Goal: Transaction & Acquisition: Purchase product/service

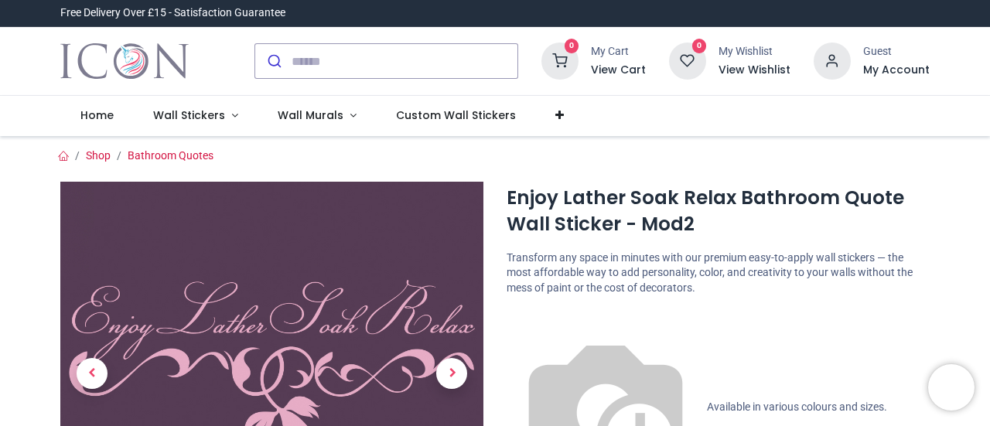
scroll to position [77, 0]
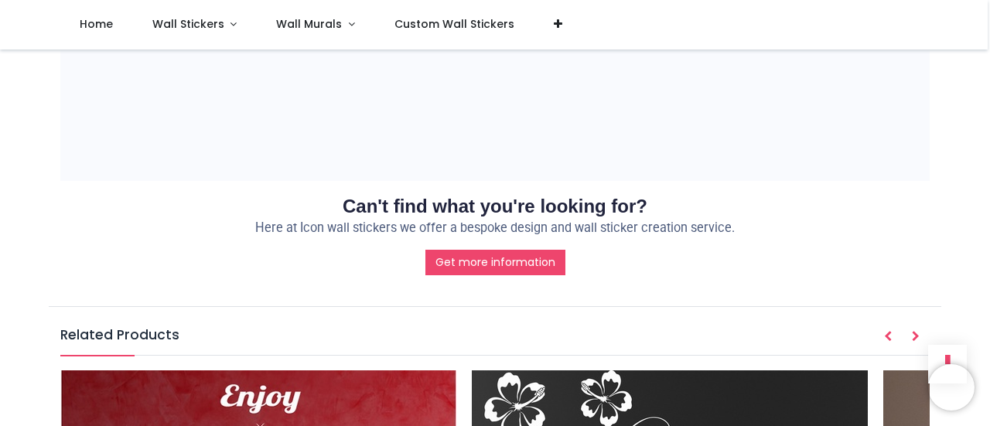
scroll to position [1626, 0]
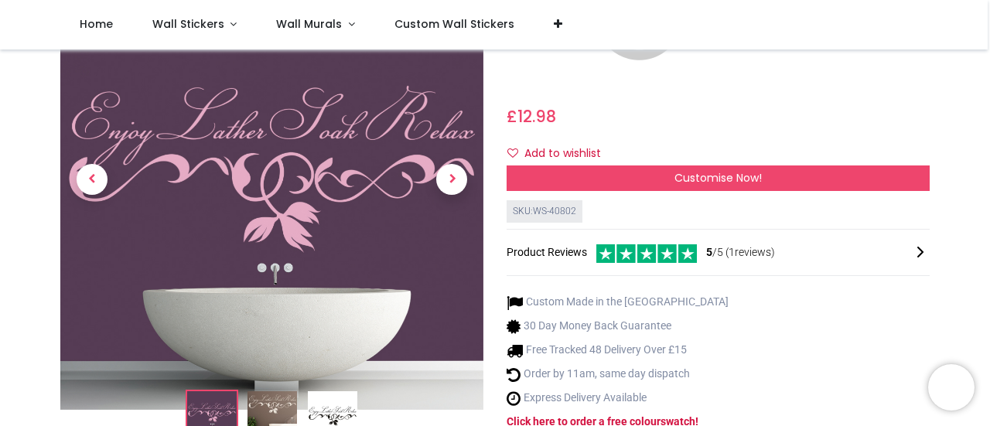
scroll to position [351, 0]
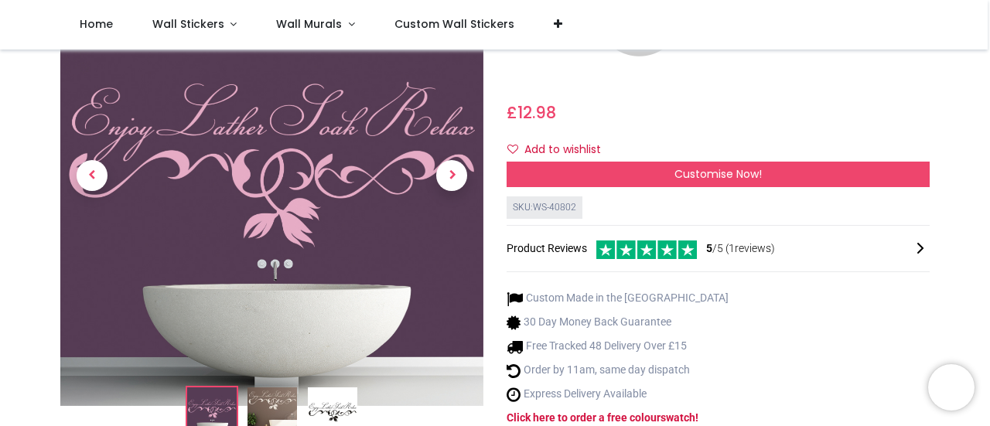
click at [278, 387] on img at bounding box center [273, 412] width 50 height 50
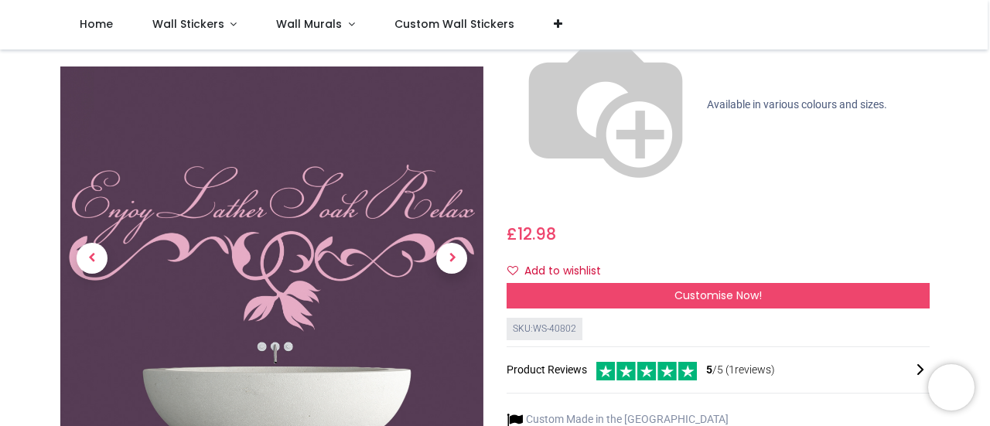
scroll to position [226, 0]
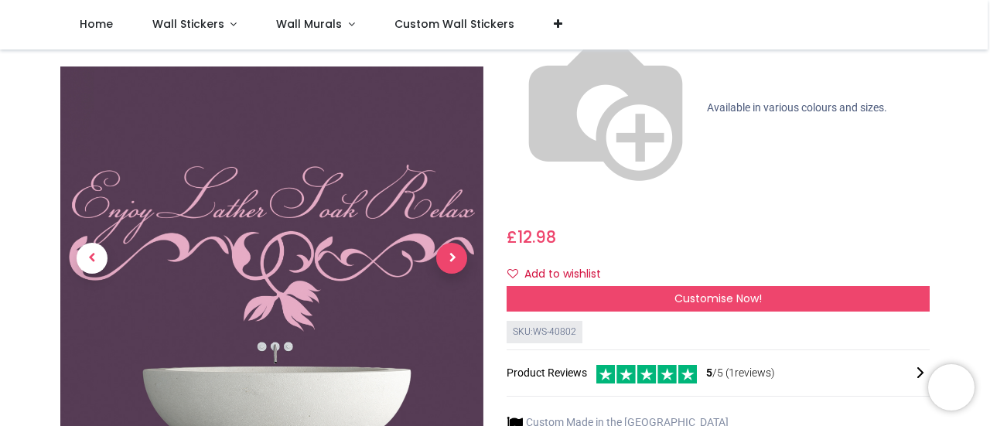
click at [446, 243] on span "Next" at bounding box center [451, 258] width 31 height 31
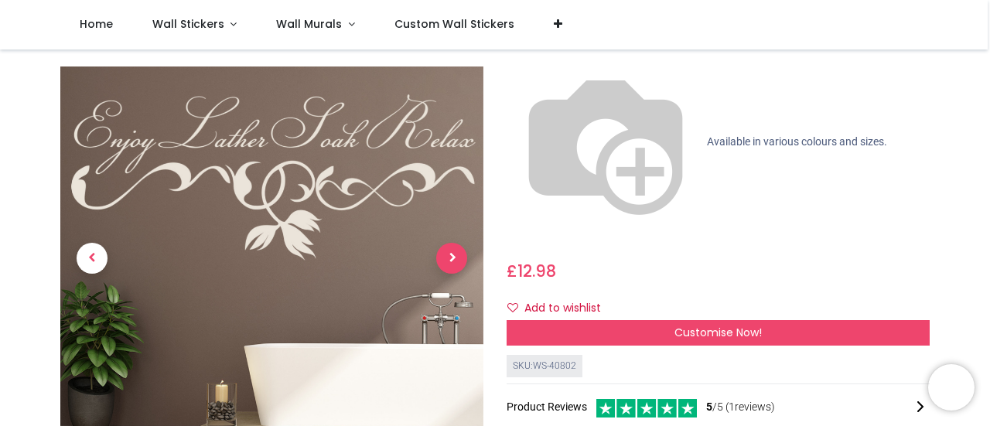
scroll to position [197, 0]
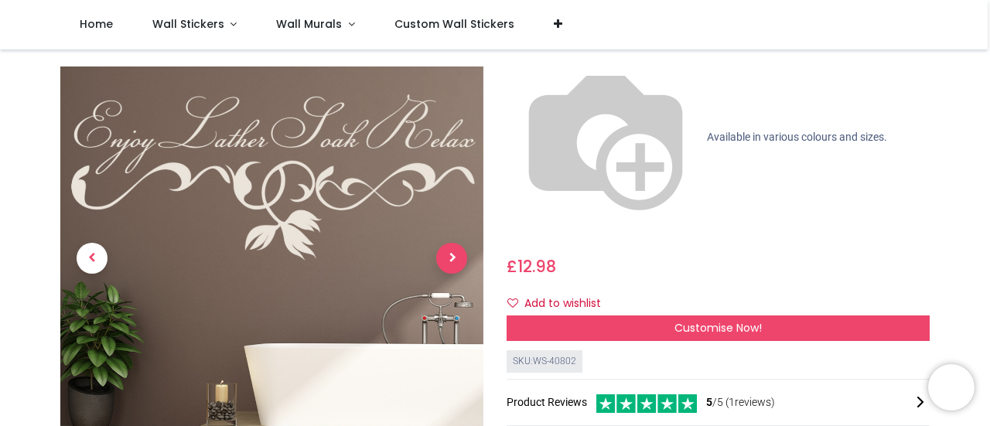
click at [451, 262] on span "Next" at bounding box center [451, 258] width 31 height 31
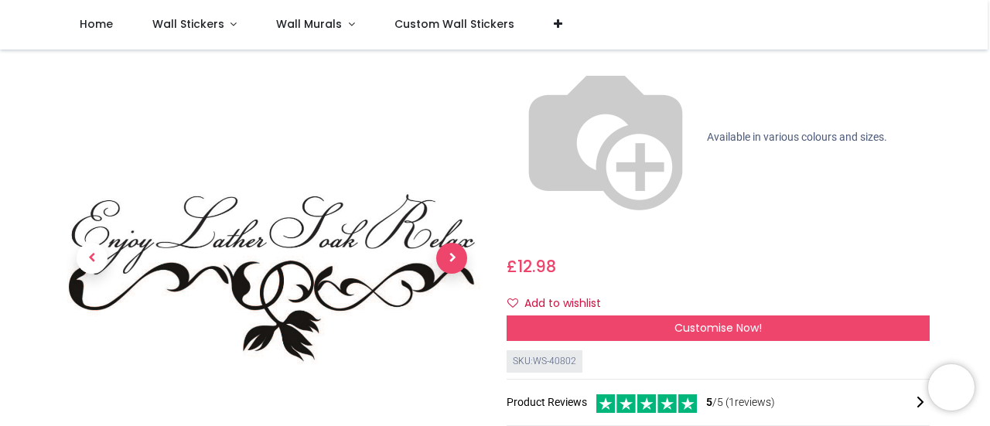
click at [451, 262] on span "Next" at bounding box center [451, 258] width 31 height 31
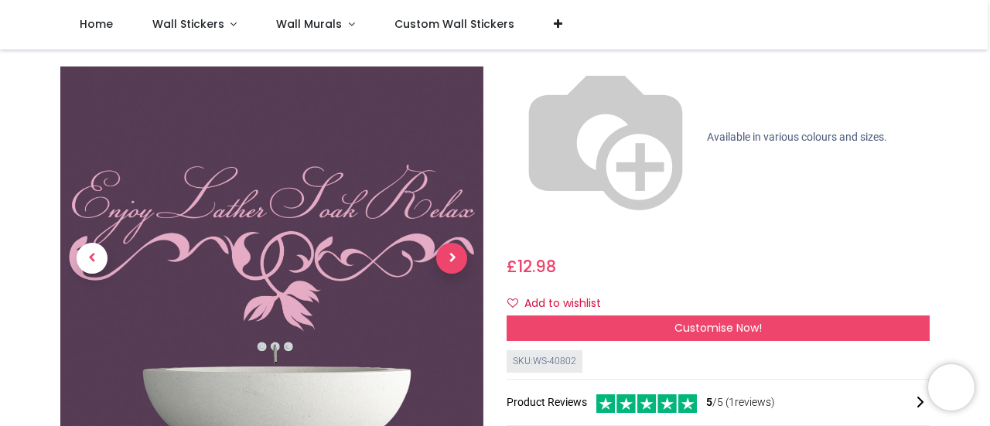
click at [451, 262] on span "Next" at bounding box center [451, 258] width 31 height 31
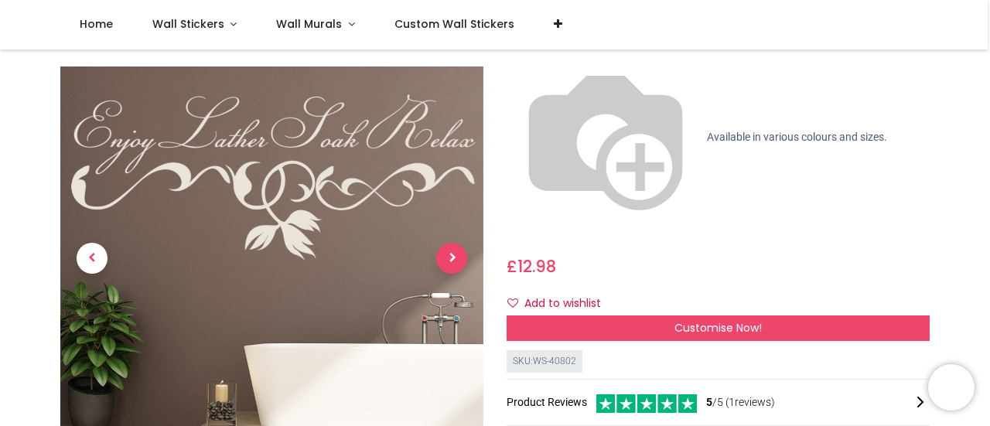
click at [451, 262] on span "Next" at bounding box center [451, 258] width 31 height 31
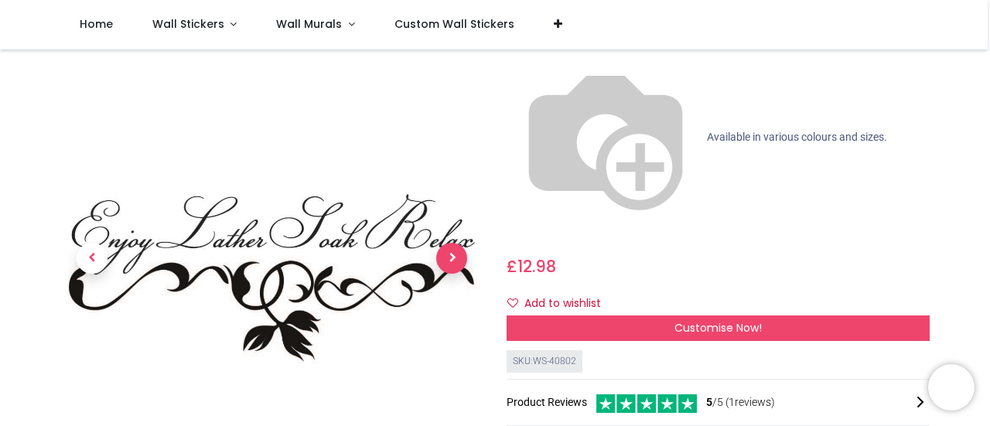
click at [451, 262] on span "Next" at bounding box center [451, 258] width 31 height 31
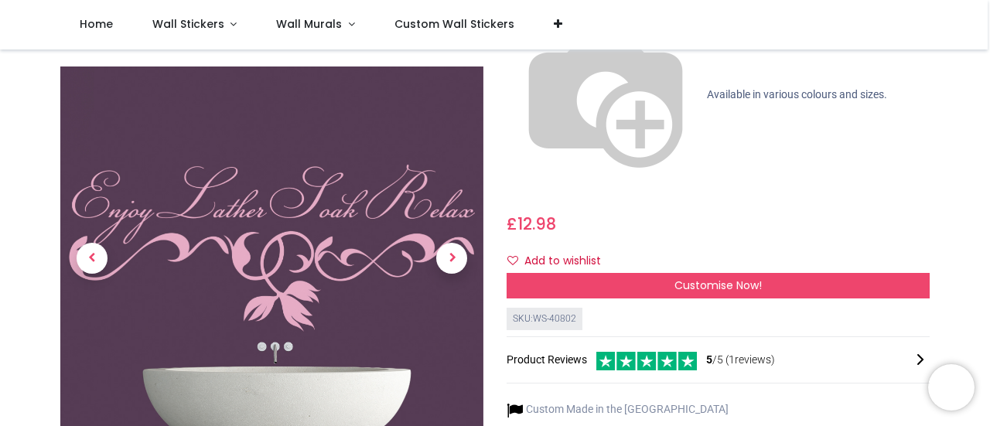
scroll to position [238, 0]
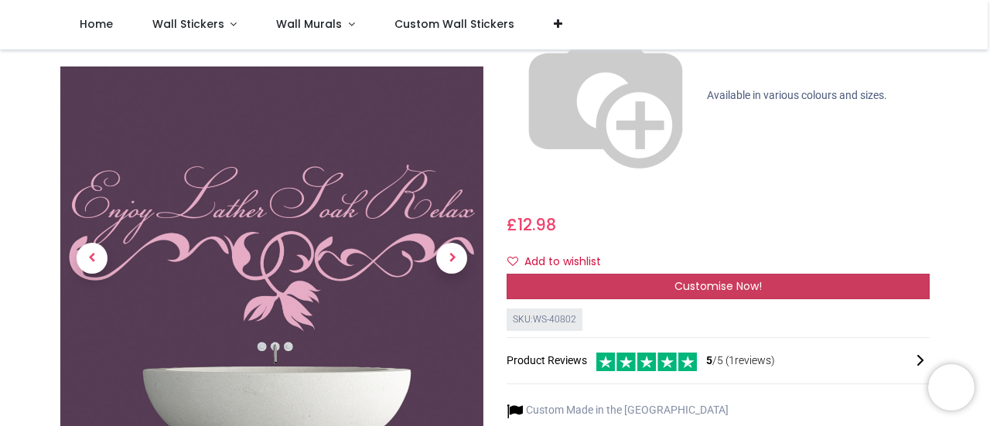
click at [582, 274] on div "Customise Now!" at bounding box center [718, 287] width 423 height 26
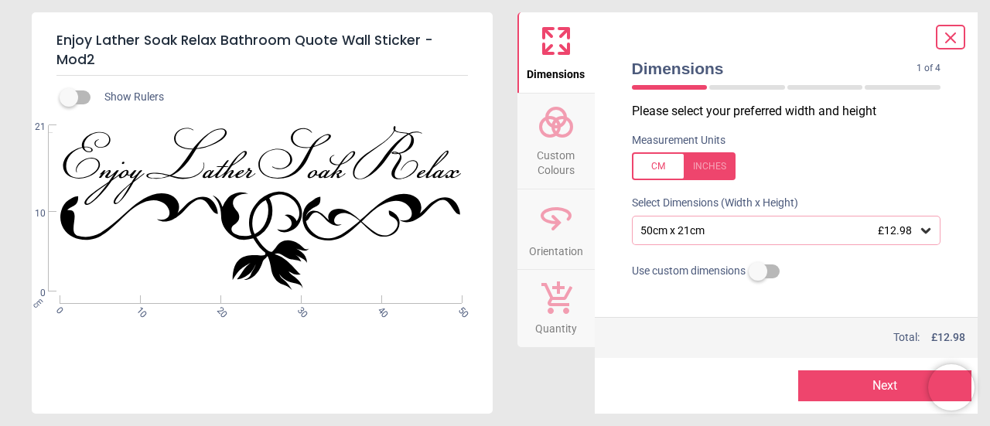
click at [542, 145] on span "Custom Colours" at bounding box center [556, 160] width 74 height 38
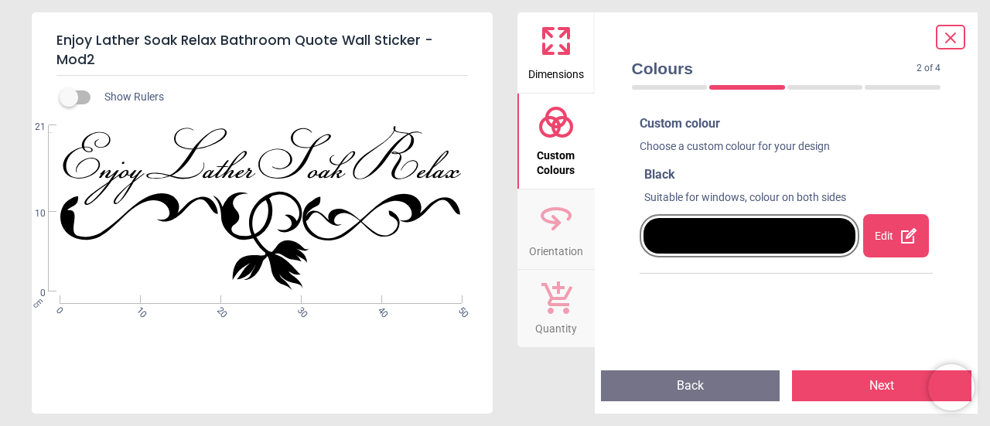
scroll to position [10, 0]
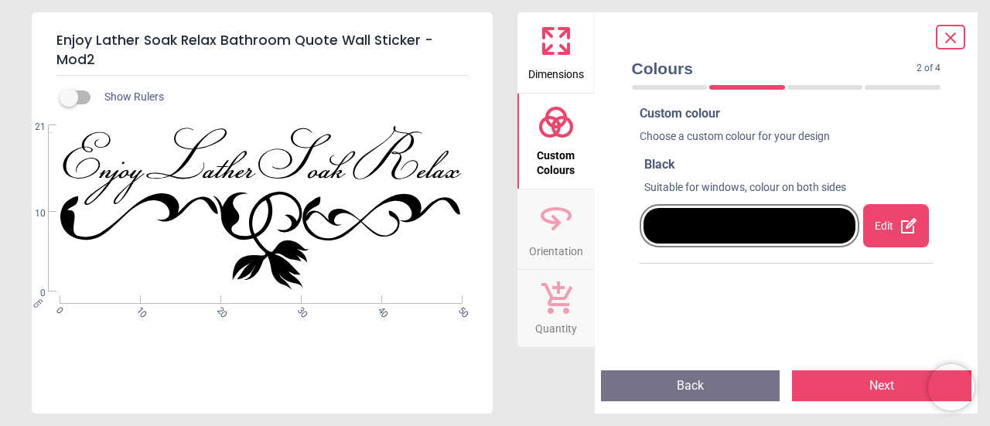
click at [812, 393] on button "Next" at bounding box center [882, 386] width 180 height 31
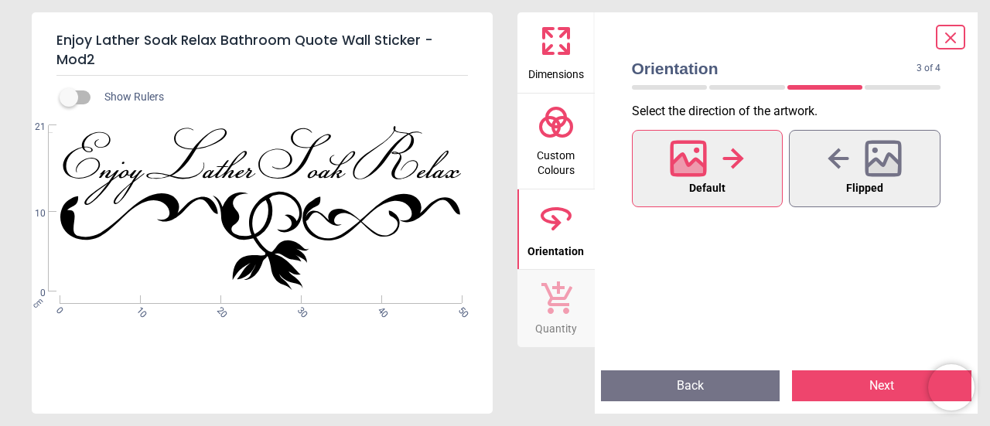
click at [529, 174] on span "Custom Colours" at bounding box center [556, 160] width 74 height 38
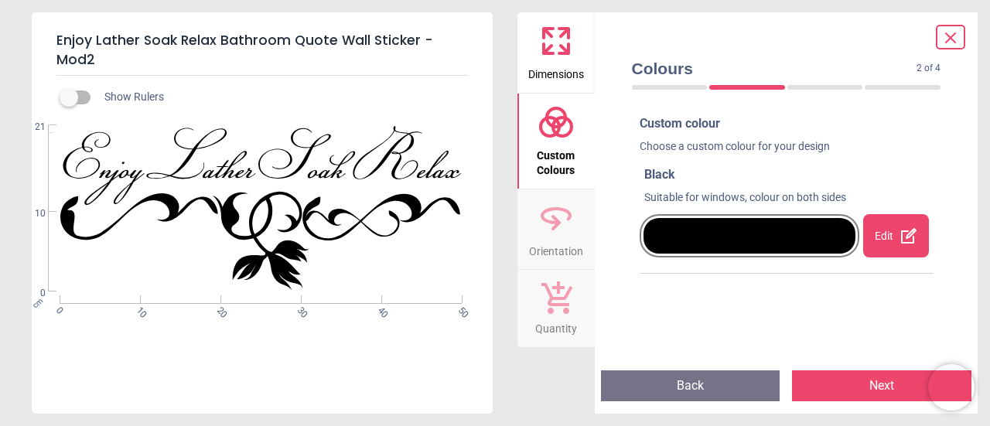
click at [682, 150] on div "Choose a custom colour for your design" at bounding box center [787, 150] width 294 height 22
click at [806, 87] on div at bounding box center [826, 87] width 76 height 5
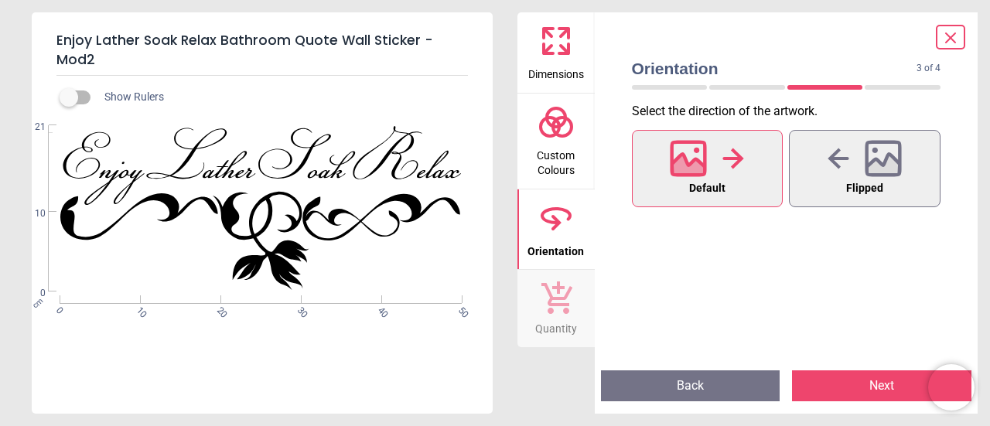
click at [552, 141] on icon at bounding box center [556, 122] width 37 height 37
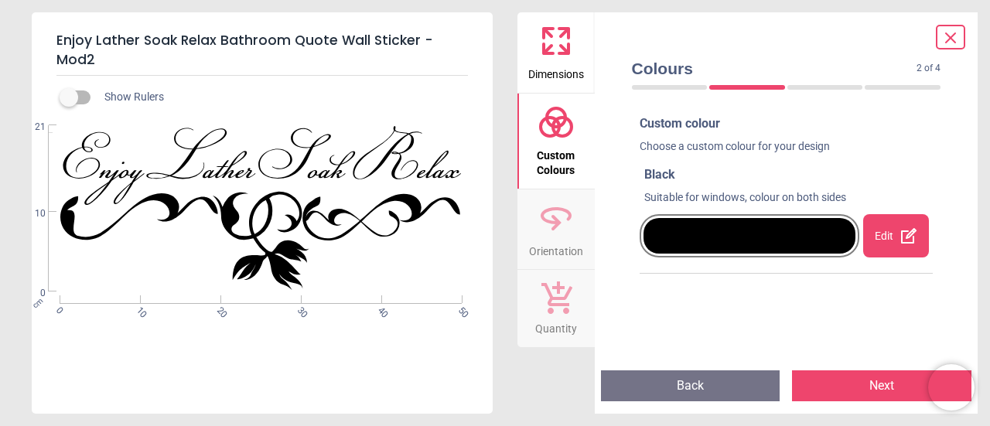
click at [653, 128] on span "Custom colour" at bounding box center [680, 123] width 80 height 15
click at [396, 176] on div "WS-40802 Created with Snap null" at bounding box center [261, 208] width 458 height 166
click at [781, 255] on div at bounding box center [750, 235] width 221 height 43
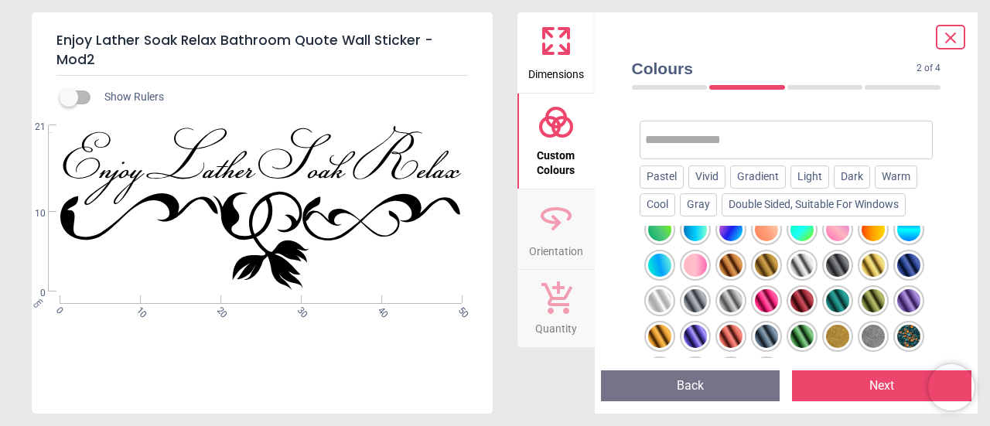
scroll to position [764, 0]
click at [664, 293] on div at bounding box center [659, 300] width 23 height 23
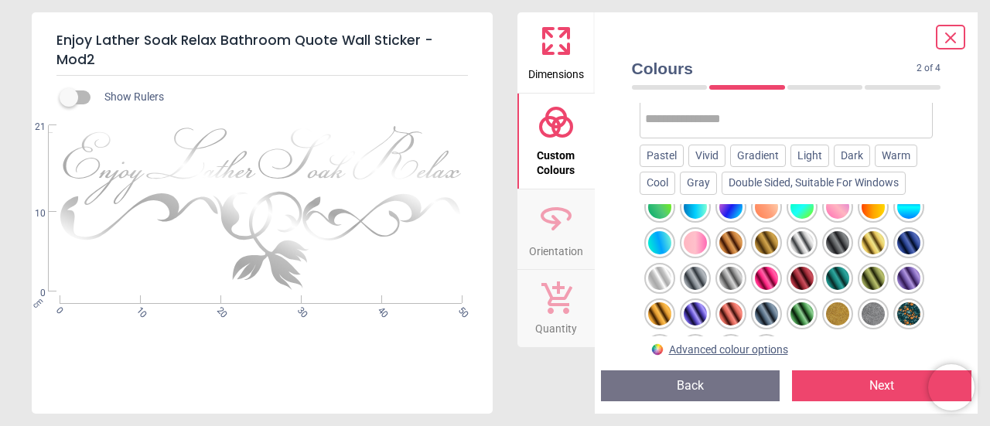
scroll to position [138, 0]
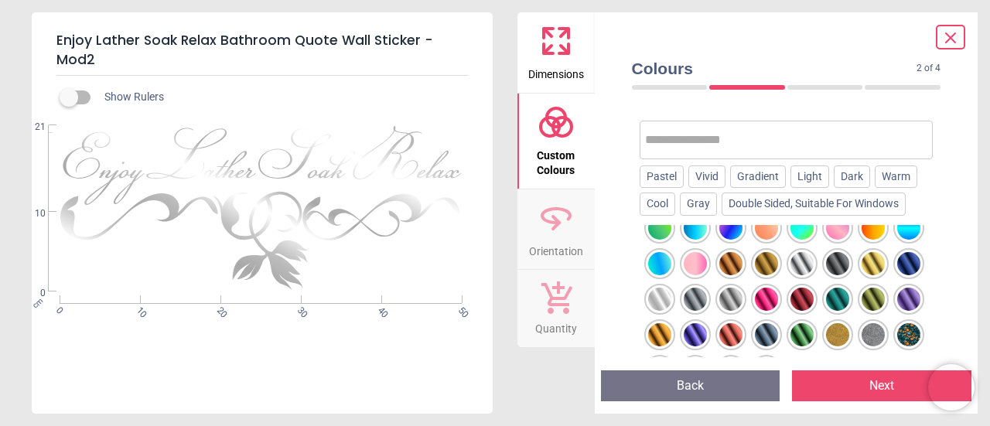
click at [658, 332] on div at bounding box center [659, 334] width 23 height 23
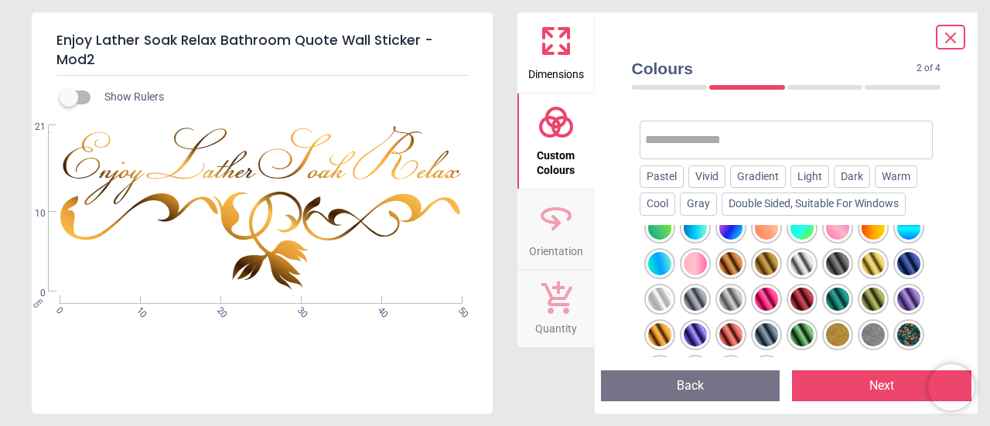
click at [661, 331] on div at bounding box center [659, 334] width 23 height 23
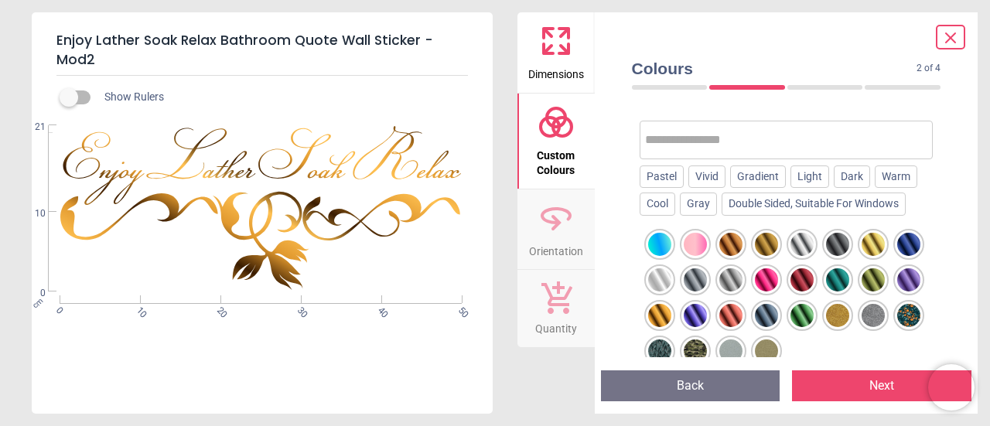
scroll to position [786, 0]
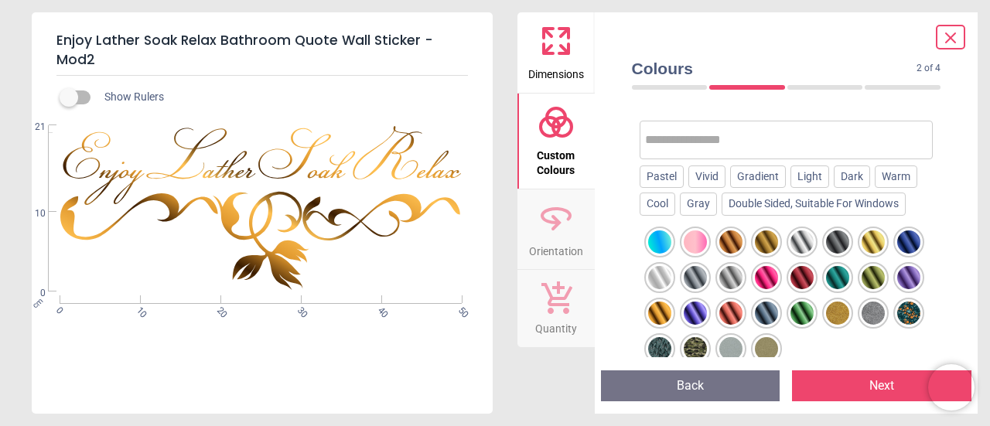
click at [734, 277] on div at bounding box center [731, 277] width 23 height 23
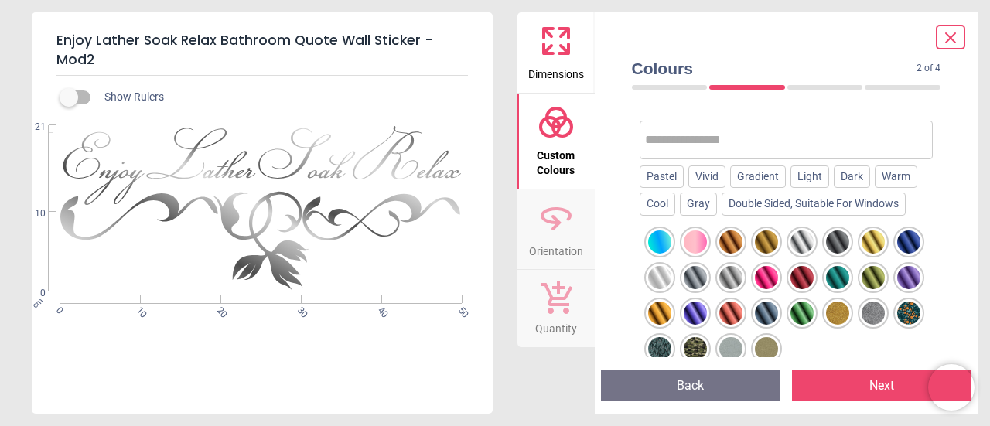
click at [807, 275] on div at bounding box center [802, 277] width 23 height 23
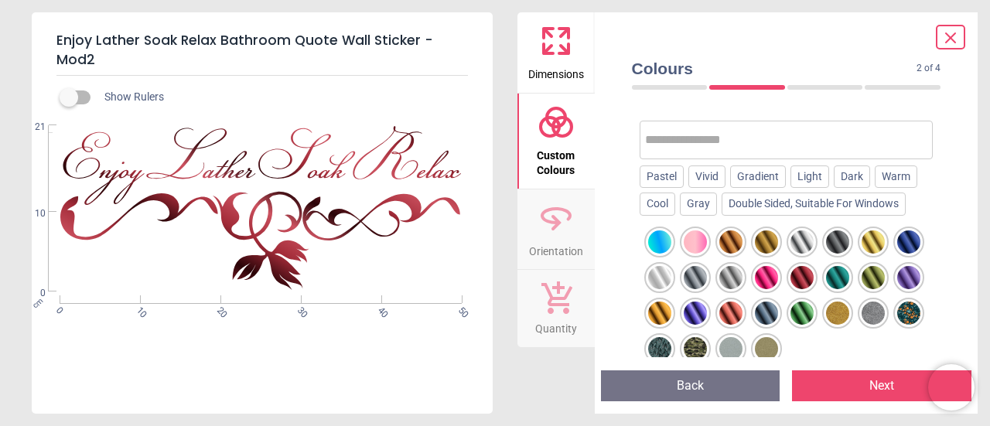
click at [734, 275] on div at bounding box center [731, 277] width 23 height 23
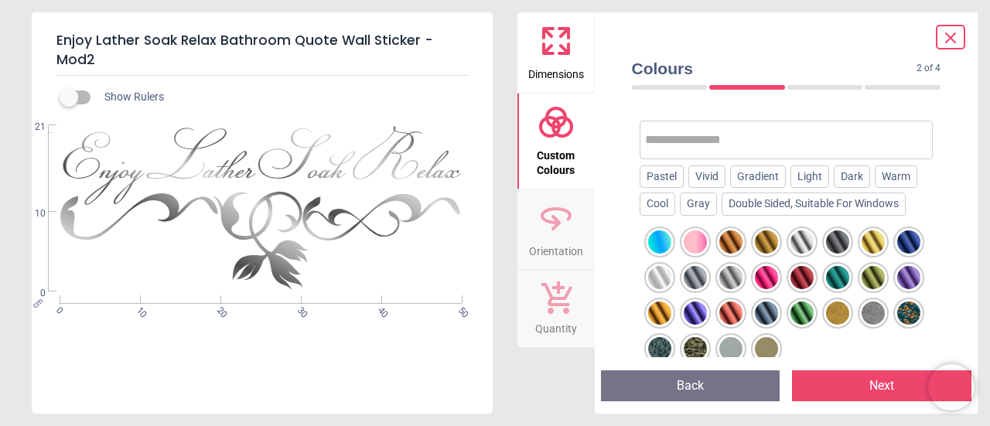
click at [692, 279] on div at bounding box center [695, 277] width 23 height 23
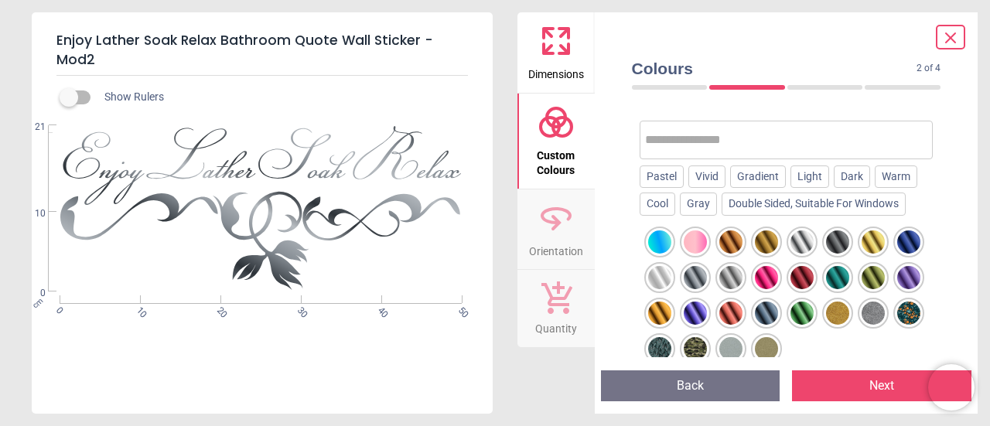
click at [656, 276] on div at bounding box center [659, 277] width 23 height 23
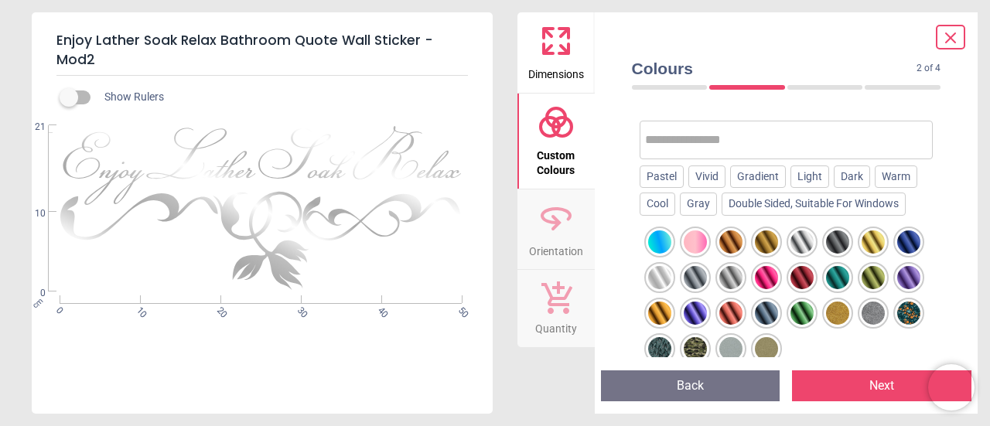
click at [692, 272] on div at bounding box center [695, 277] width 23 height 23
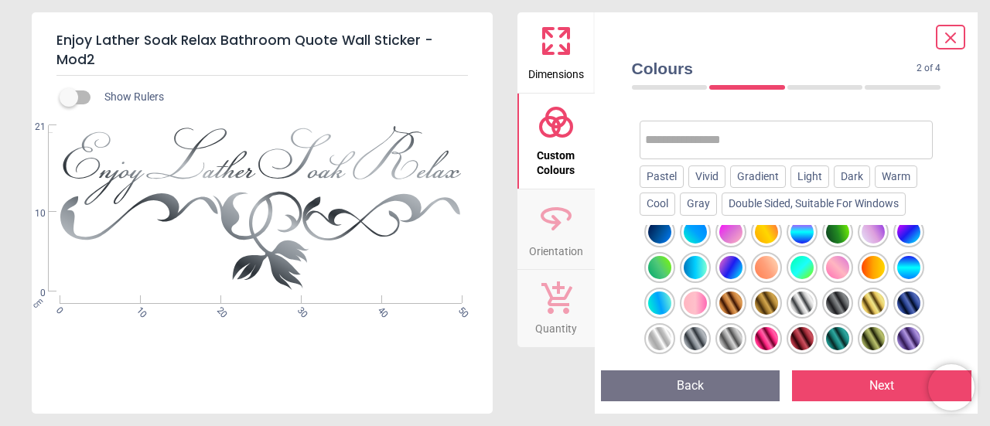
scroll to position [730, 0]
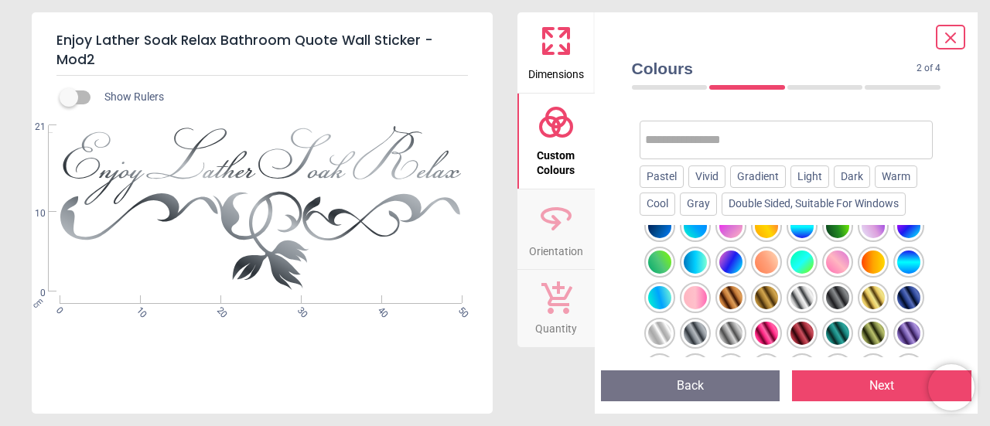
click at [795, 290] on div at bounding box center [802, 297] width 23 height 23
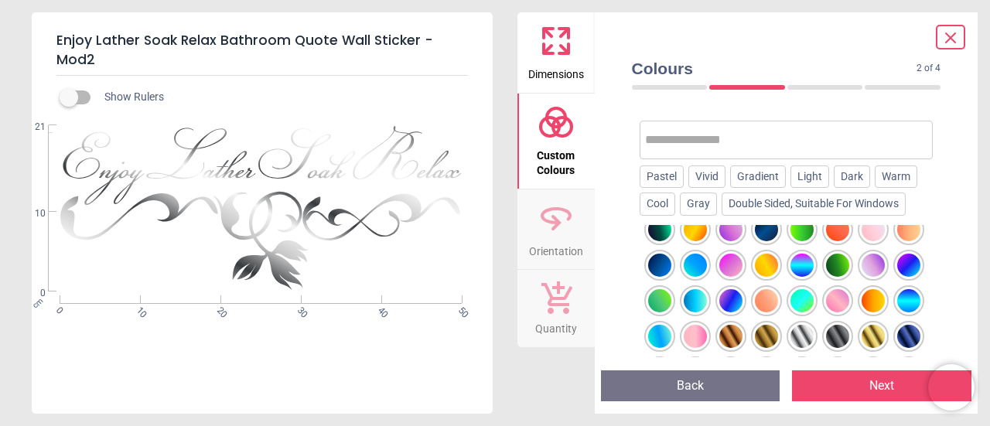
click at [796, 289] on div at bounding box center [802, 300] width 23 height 23
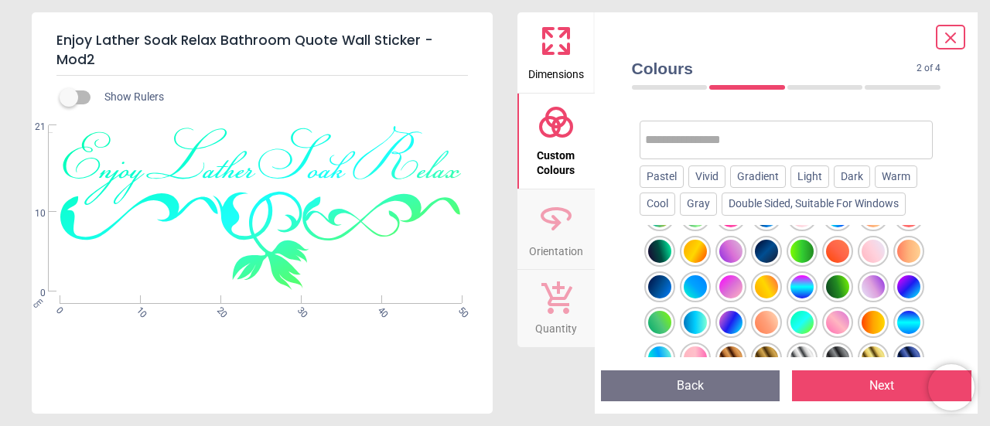
scroll to position [665, 0]
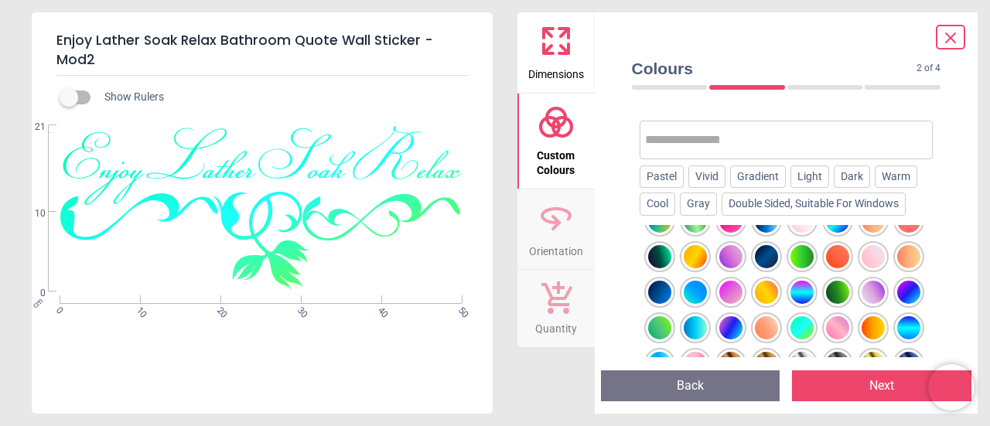
click at [839, 249] on div at bounding box center [837, 256] width 23 height 23
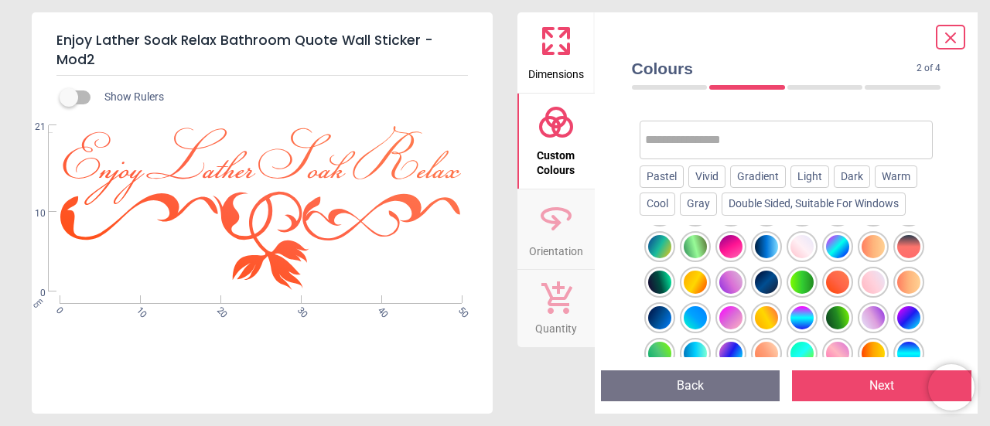
scroll to position [634, 0]
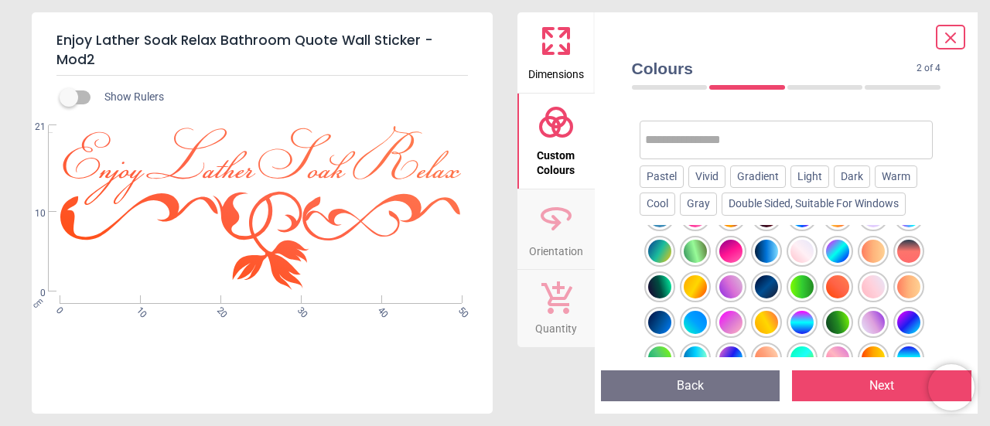
click at [867, 248] on div at bounding box center [873, 251] width 23 height 23
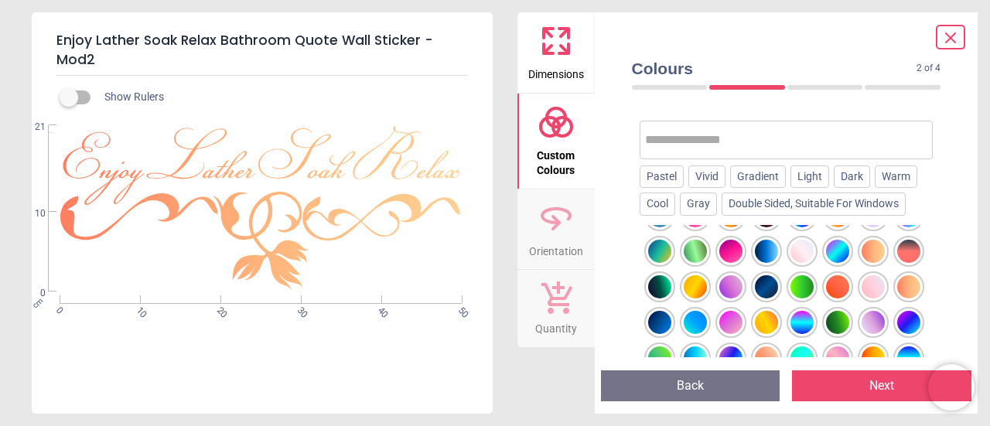
click at [904, 247] on div at bounding box center [909, 251] width 23 height 23
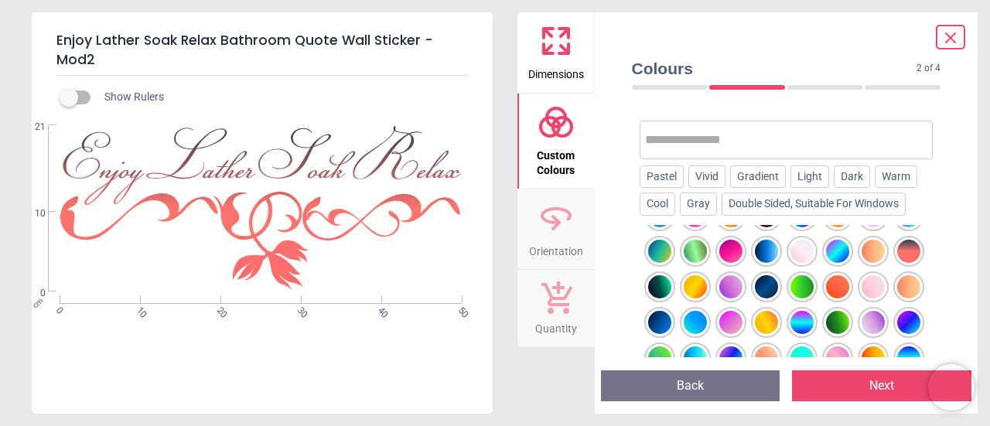
click at [909, 280] on div at bounding box center [909, 286] width 23 height 23
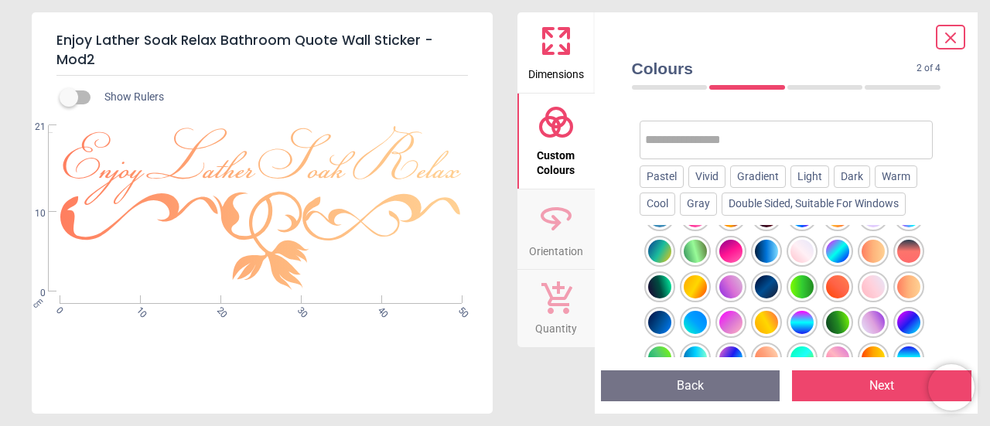
click at [696, 285] on div at bounding box center [695, 286] width 23 height 23
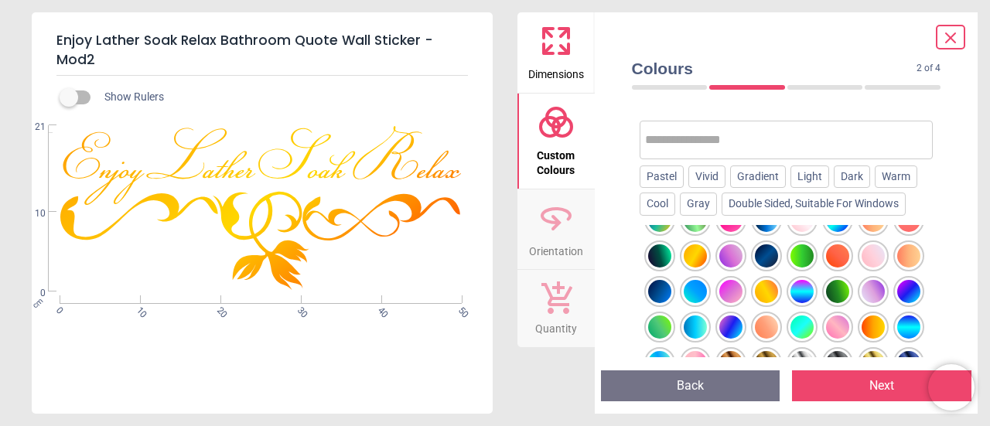
scroll to position [667, 0]
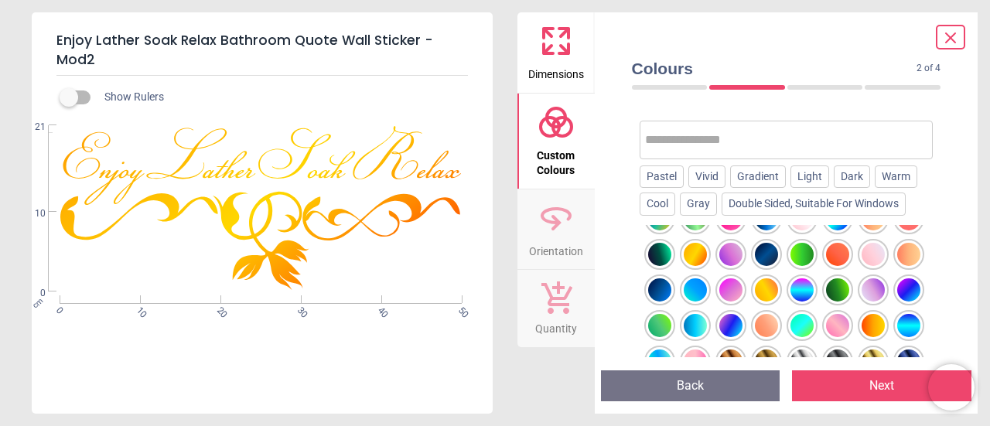
click at [877, 322] on div at bounding box center [873, 325] width 23 height 23
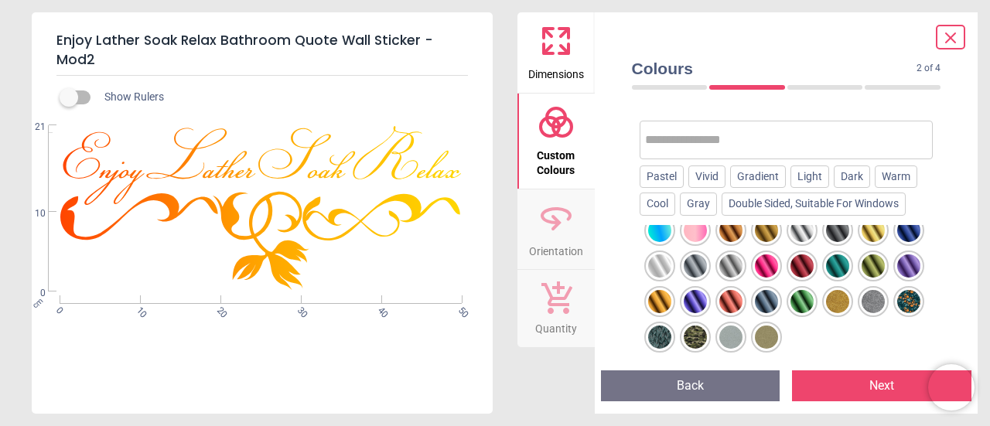
scroll to position [799, 0]
click at [658, 303] on div at bounding box center [659, 301] width 23 height 23
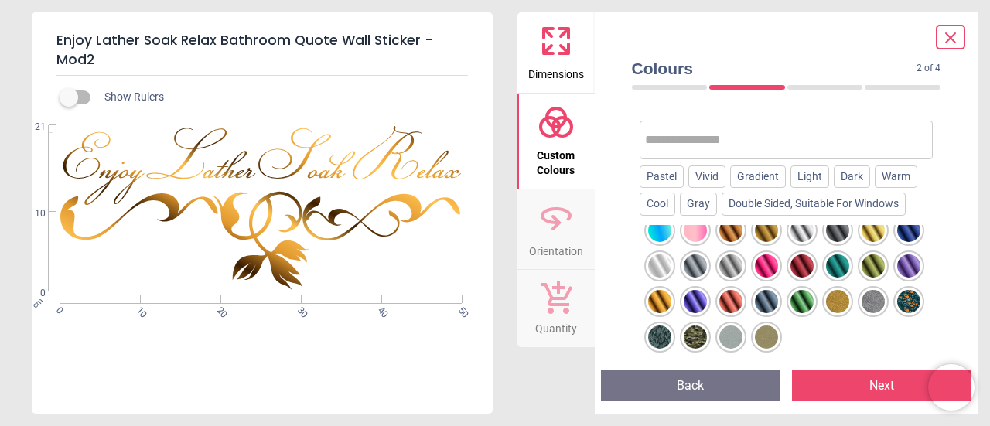
click at [728, 300] on div at bounding box center [731, 301] width 23 height 23
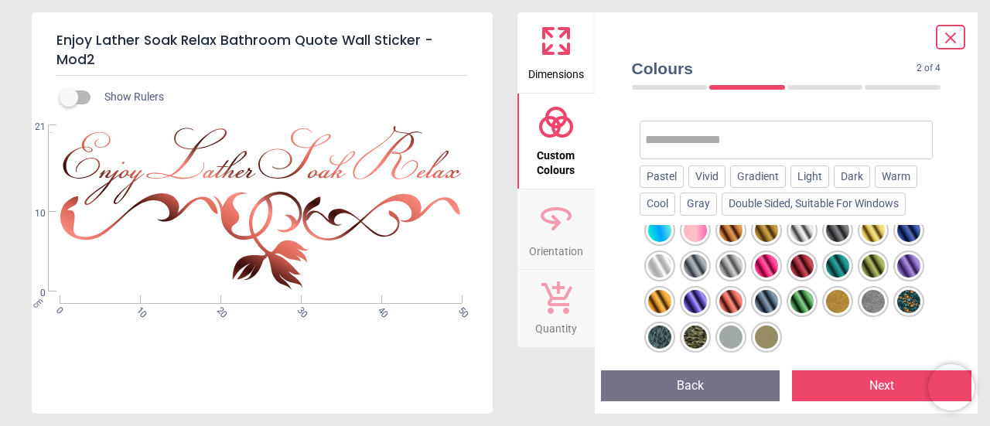
click at [765, 266] on div at bounding box center [766, 266] width 23 height 23
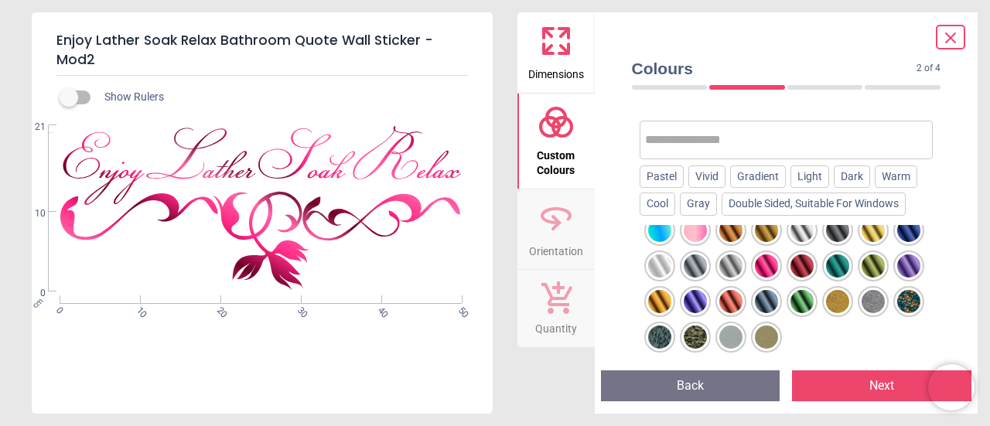
click at [764, 263] on div at bounding box center [766, 266] width 23 height 23
click at [731, 296] on div at bounding box center [731, 301] width 23 height 23
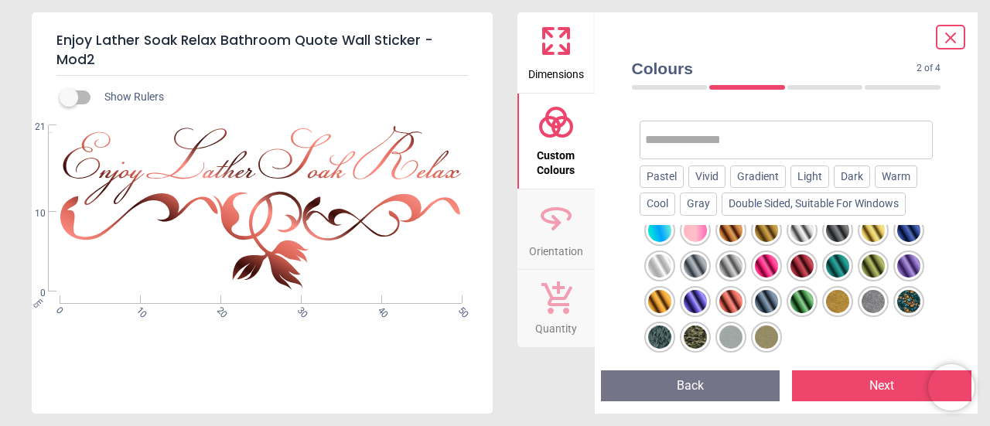
click at [659, 294] on div at bounding box center [659, 301] width 23 height 23
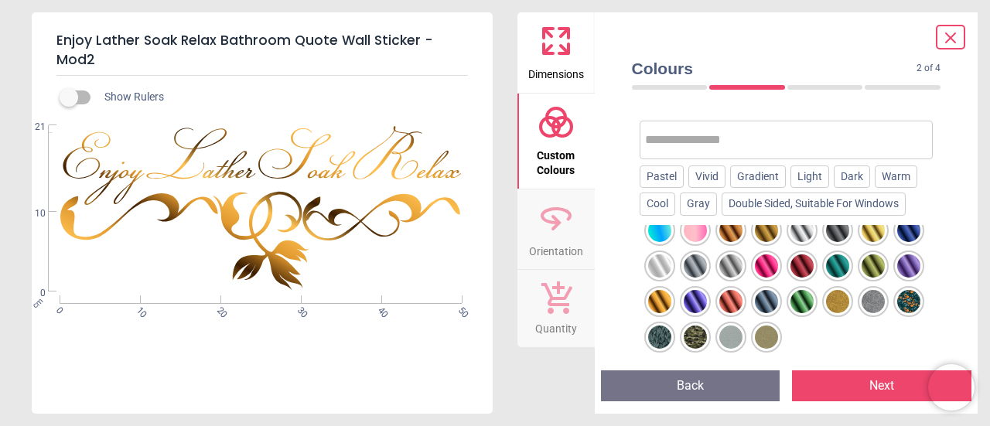
click at [0, 200] on div "Enjoy Lather Soak Relax Bathroom Quote Wall Sticker - Mod2 Show Rulers WS-40802…" at bounding box center [495, 213] width 990 height 426
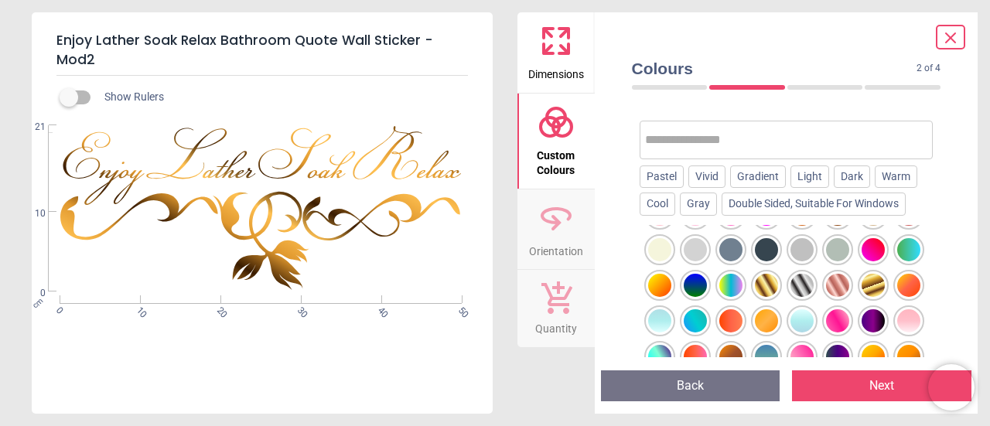
scroll to position [441, 0]
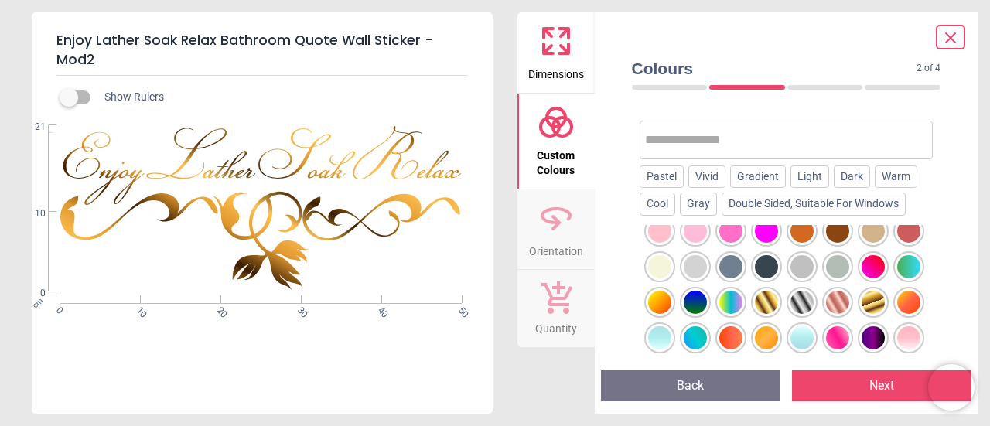
click at [771, 296] on div at bounding box center [766, 302] width 23 height 23
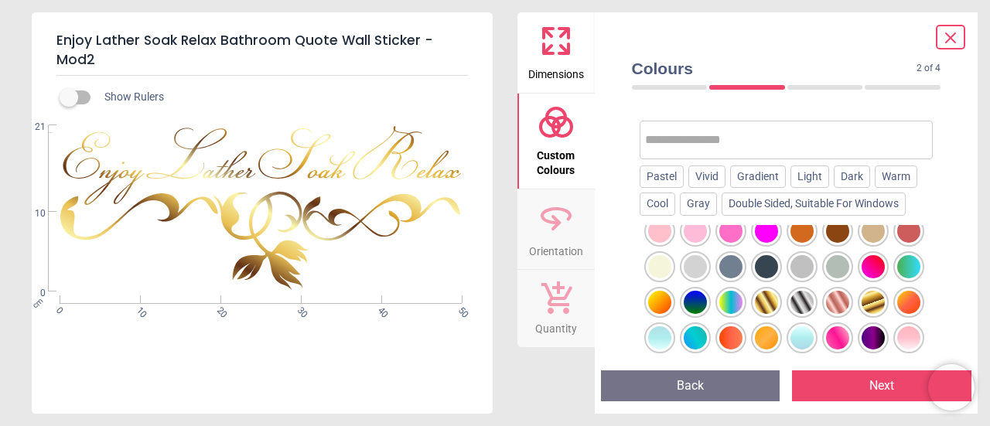
click at [877, 292] on div at bounding box center [873, 302] width 23 height 23
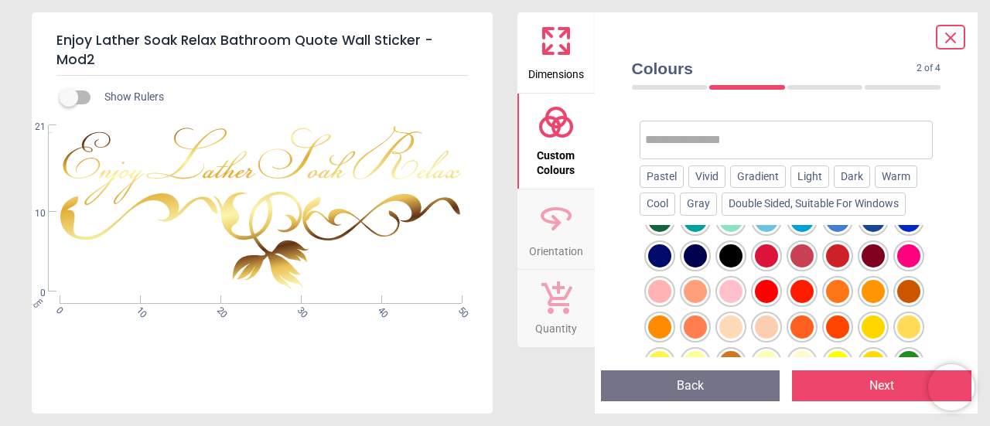
scroll to position [134, 0]
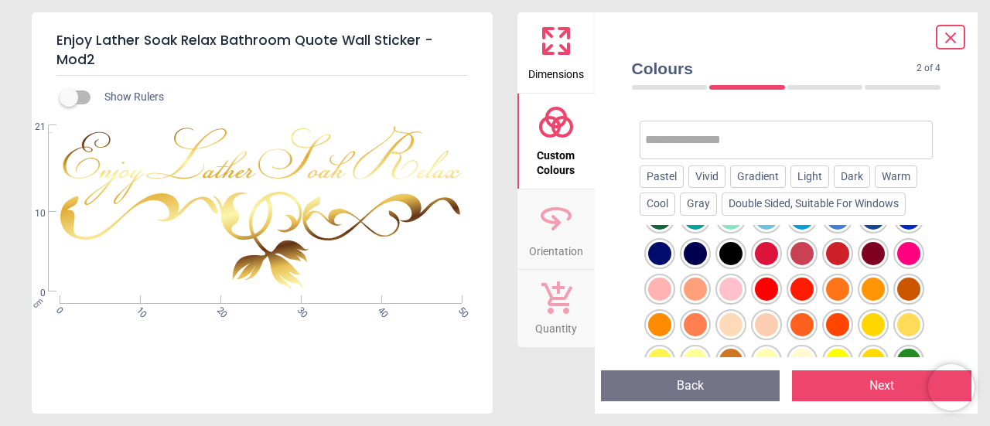
click at [799, 283] on div at bounding box center [802, 289] width 23 height 23
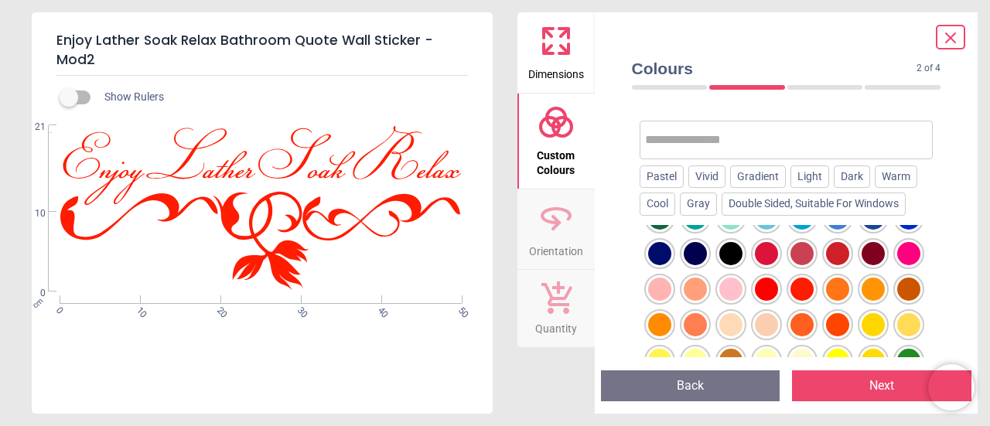
click at [799, 322] on div at bounding box center [802, 324] width 23 height 23
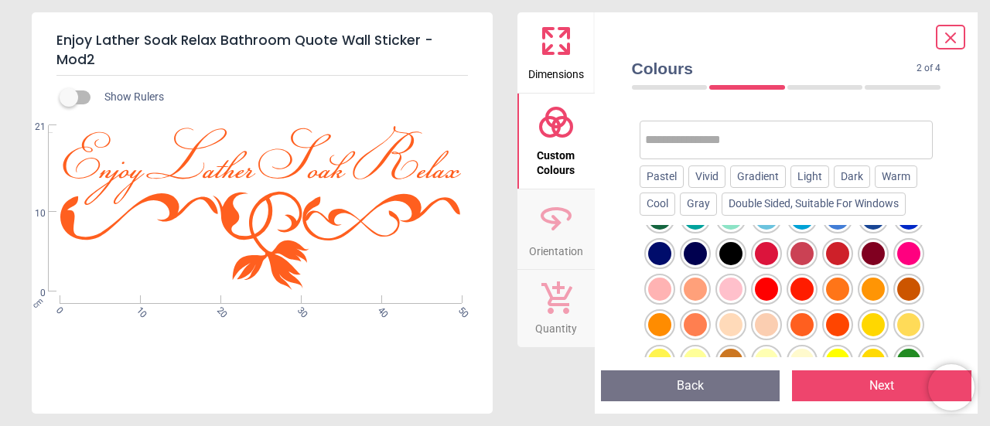
click at [698, 320] on div at bounding box center [695, 324] width 23 height 23
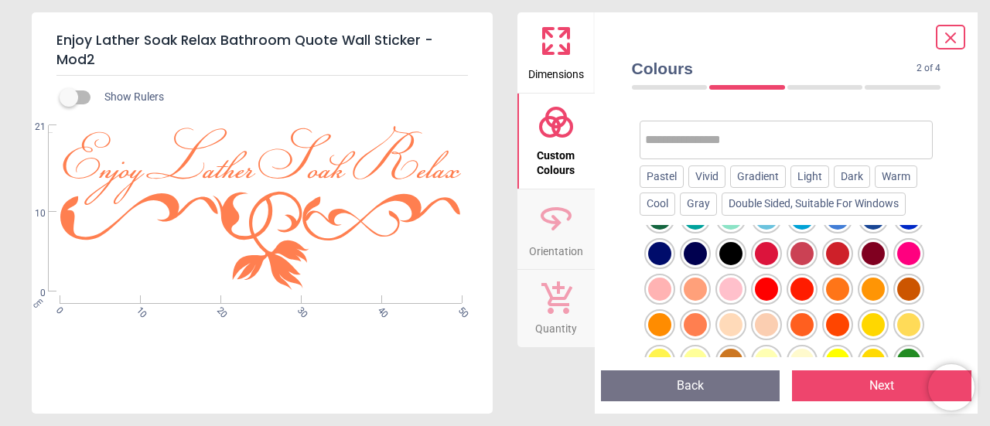
click at [877, 318] on div at bounding box center [873, 324] width 23 height 23
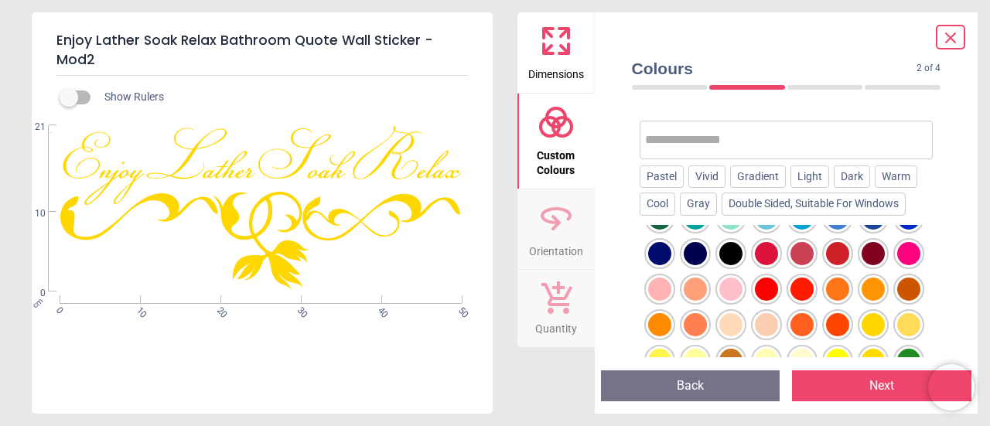
click at [908, 322] on div at bounding box center [909, 324] width 23 height 23
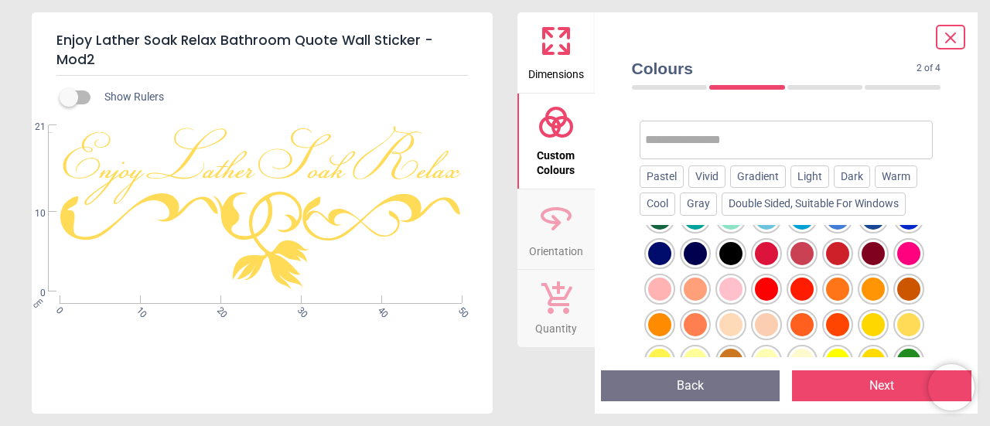
click at [872, 319] on div at bounding box center [873, 324] width 23 height 23
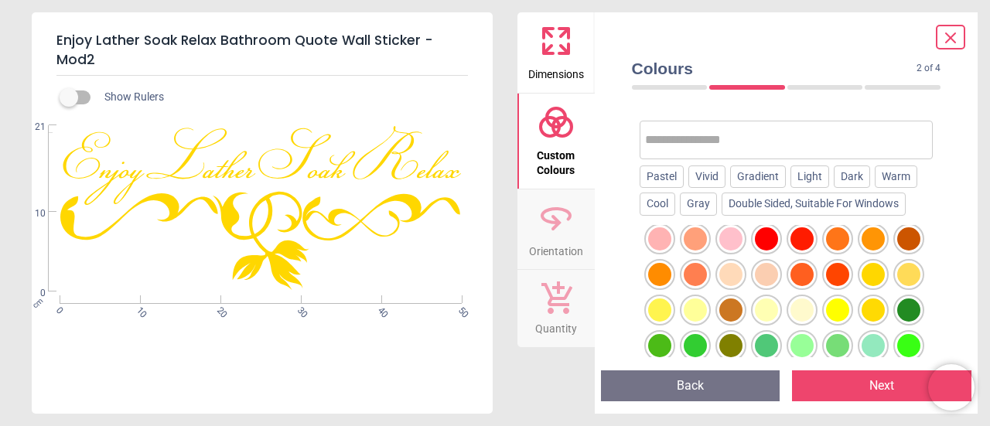
scroll to position [186, 0]
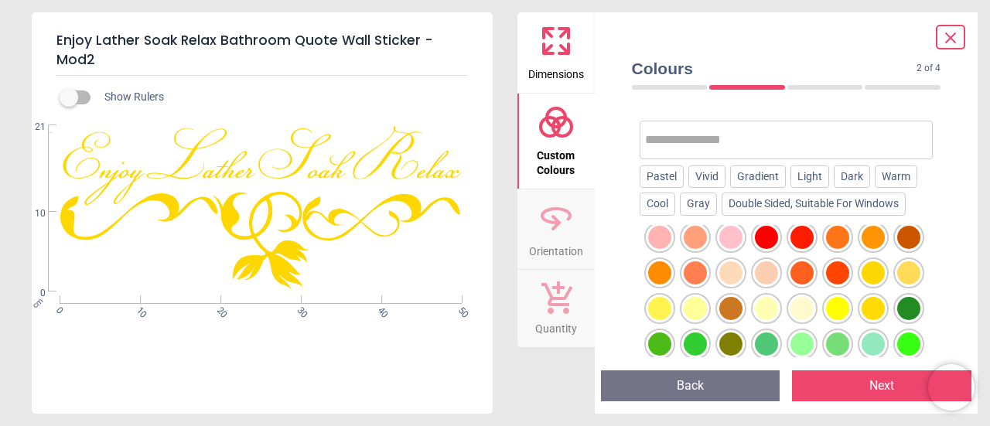
click at [867, 302] on div at bounding box center [873, 308] width 23 height 23
click at [868, 301] on div at bounding box center [873, 308] width 23 height 23
click at [833, 307] on div at bounding box center [837, 308] width 23 height 23
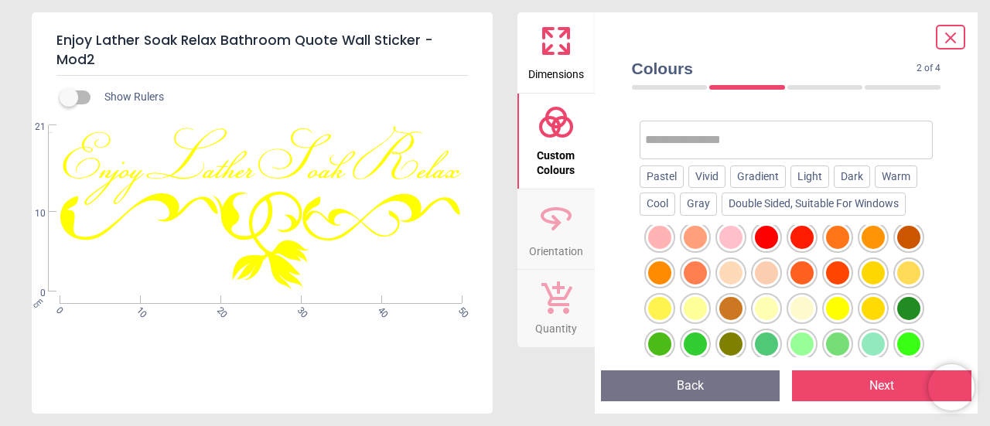
click at [658, 309] on div at bounding box center [659, 308] width 23 height 23
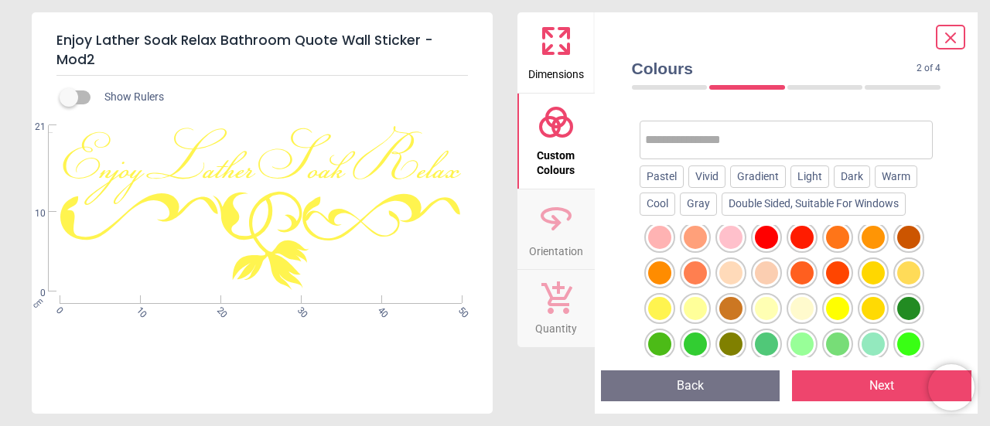
click at [690, 307] on div at bounding box center [695, 308] width 23 height 23
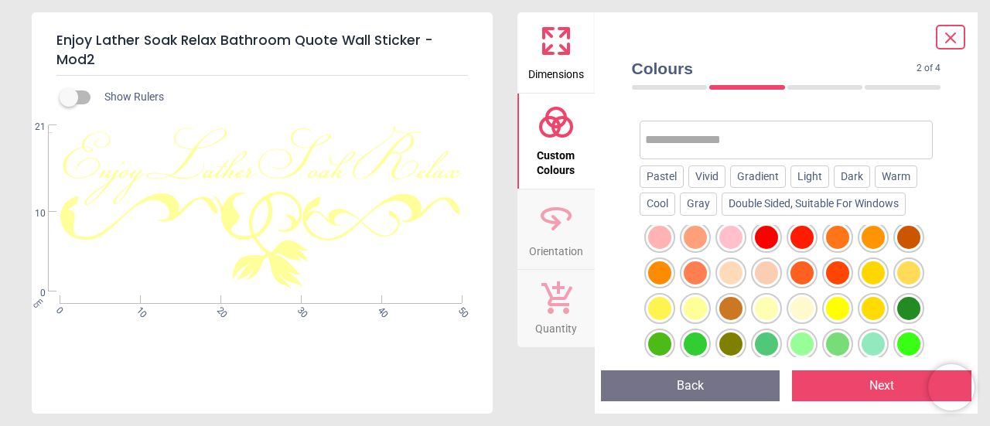
click at [877, 299] on div at bounding box center [873, 308] width 23 height 23
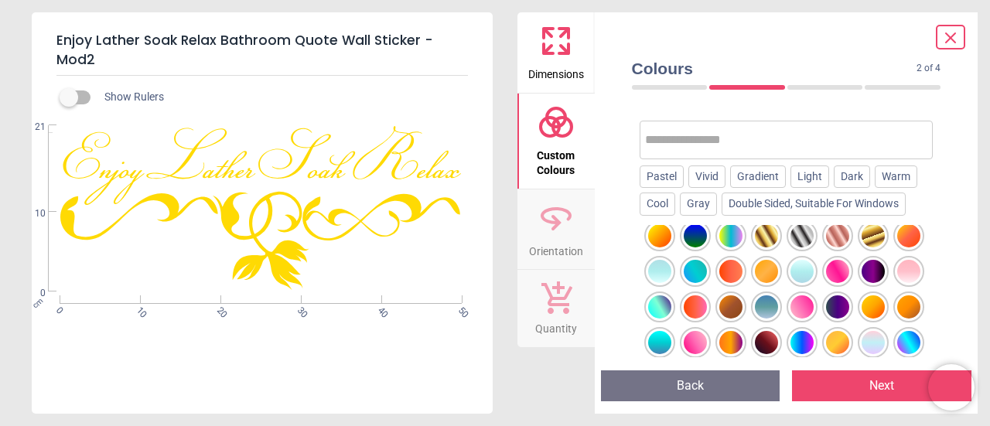
scroll to position [505, 0]
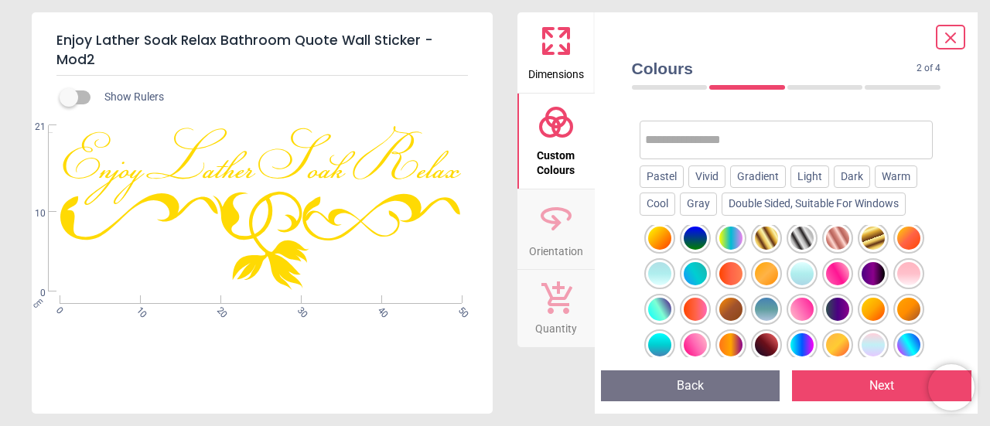
click at [872, 241] on div at bounding box center [873, 238] width 23 height 23
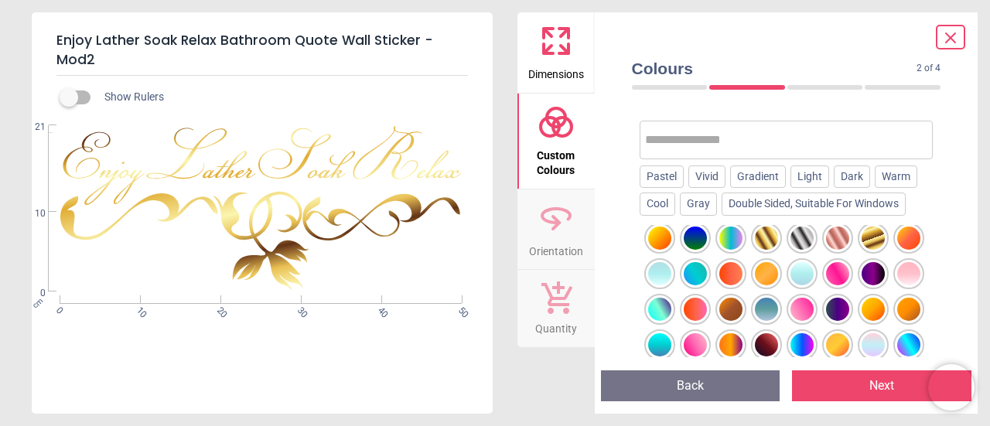
click at [760, 236] on div at bounding box center [766, 238] width 23 height 23
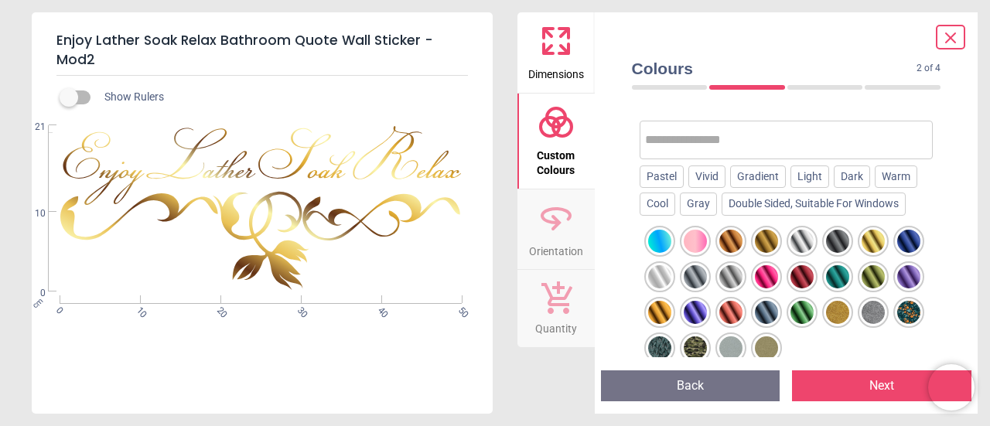
scroll to position [799, 0]
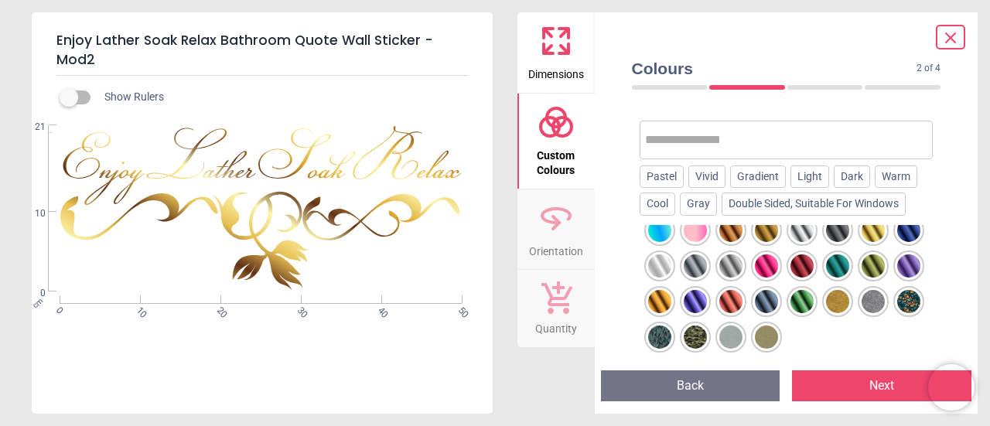
click at [655, 298] on div at bounding box center [659, 301] width 23 height 23
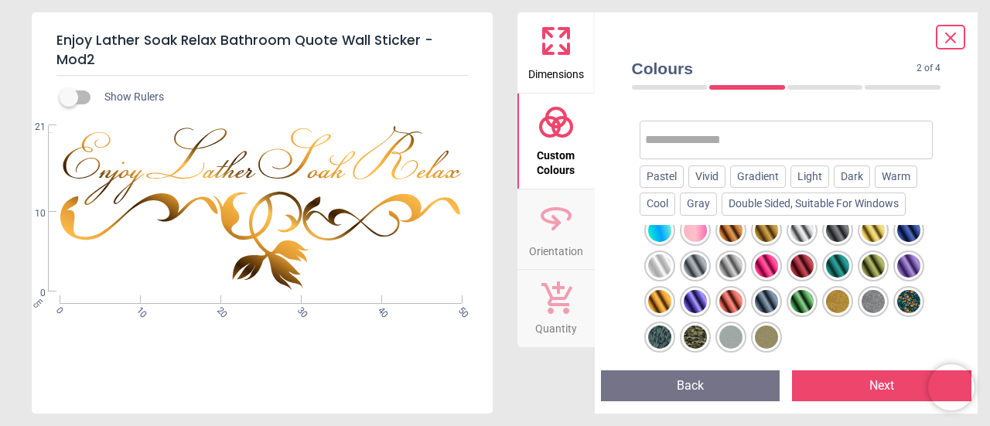
click at [834, 302] on div at bounding box center [837, 301] width 23 height 23
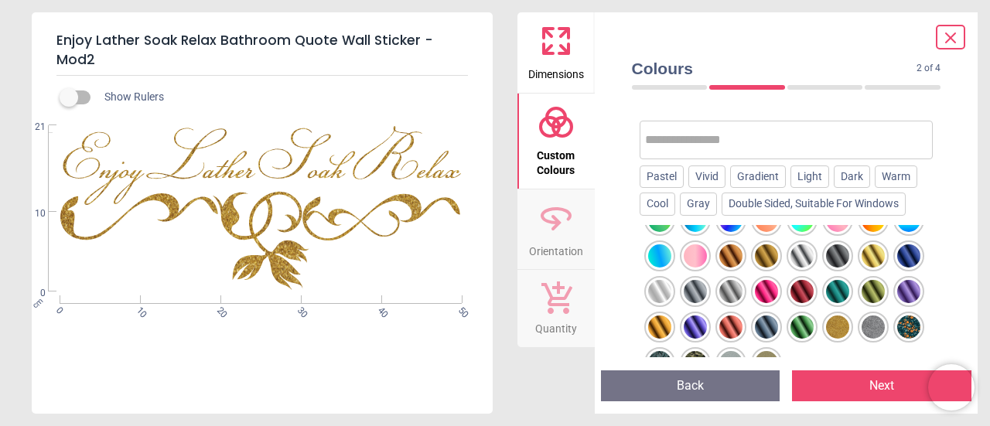
scroll to position [769, 0]
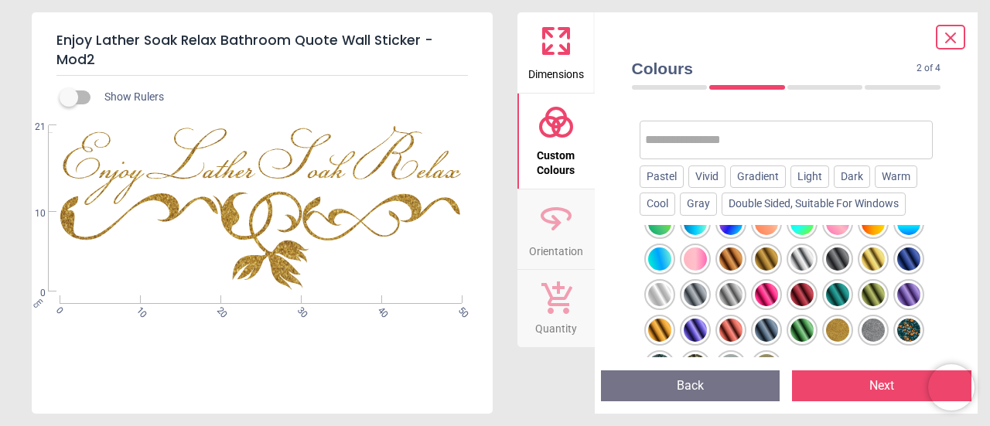
click at [869, 264] on div at bounding box center [873, 259] width 23 height 23
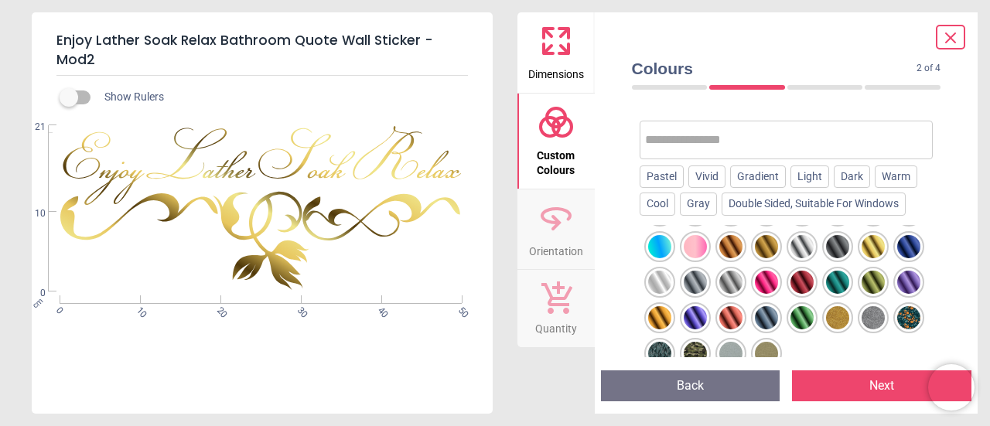
scroll to position [782, 0]
click at [732, 245] on div at bounding box center [731, 245] width 23 height 23
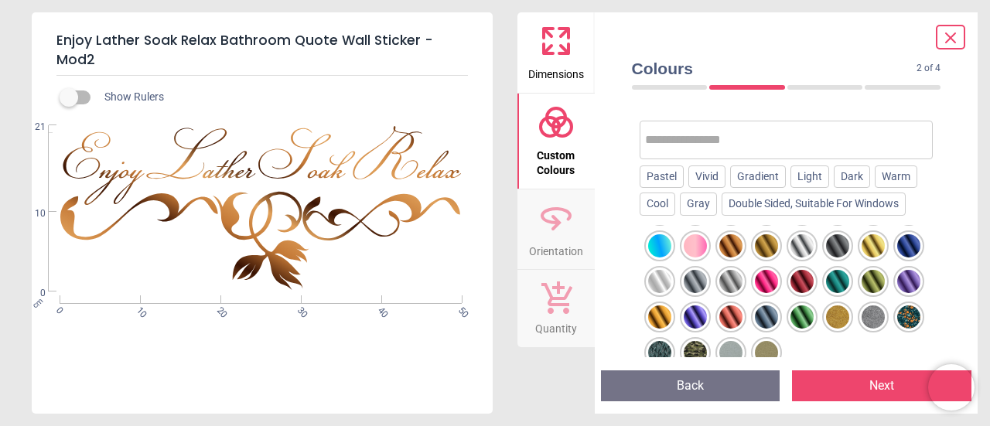
click at [761, 242] on div at bounding box center [766, 245] width 23 height 23
click at [655, 317] on div at bounding box center [659, 317] width 23 height 23
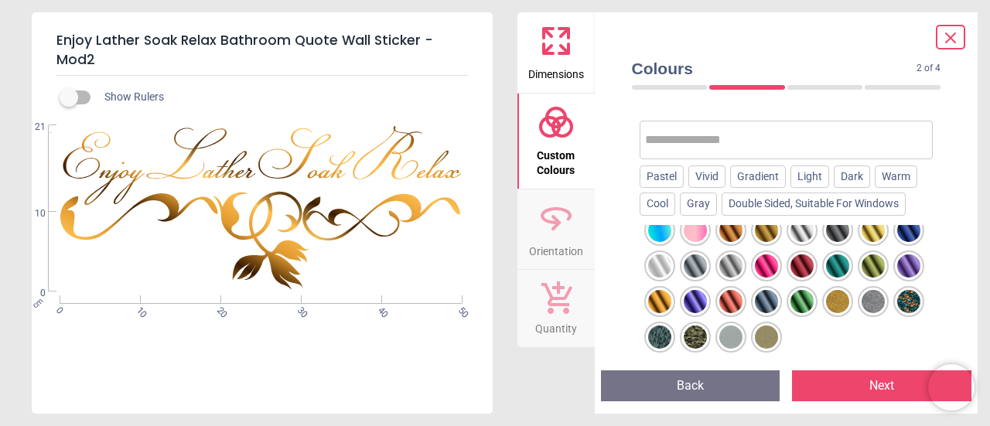
click at [731, 300] on div at bounding box center [731, 301] width 23 height 23
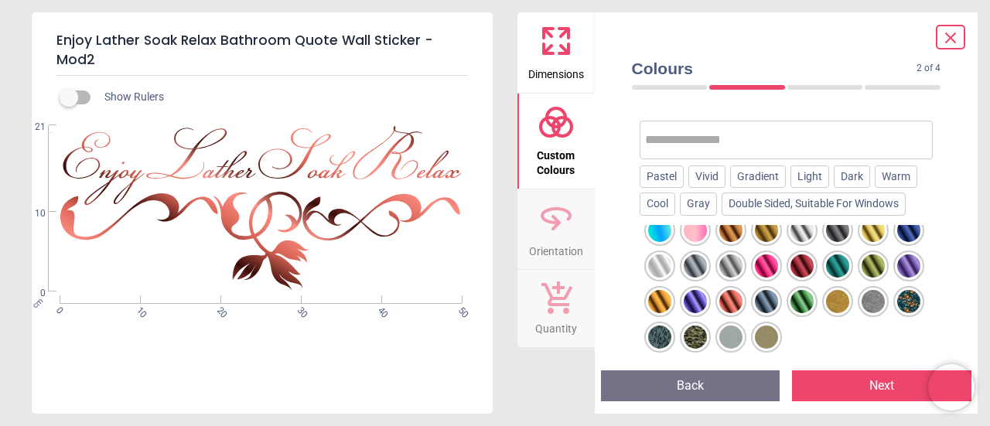
click at [731, 300] on div at bounding box center [731, 301] width 23 height 23
click at [732, 298] on div at bounding box center [731, 301] width 23 height 23
click at [802, 263] on div at bounding box center [802, 266] width 23 height 23
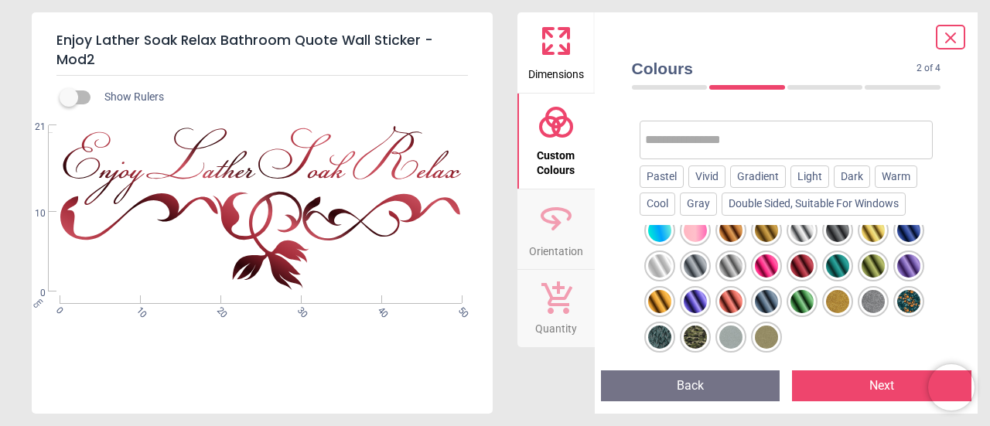
click at [801, 263] on div at bounding box center [802, 266] width 23 height 23
click at [731, 300] on div at bounding box center [731, 301] width 23 height 23
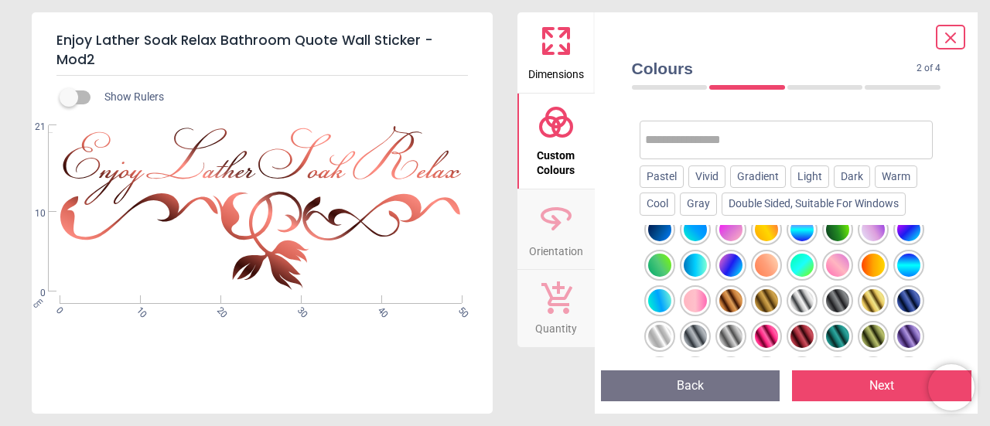
scroll to position [726, 0]
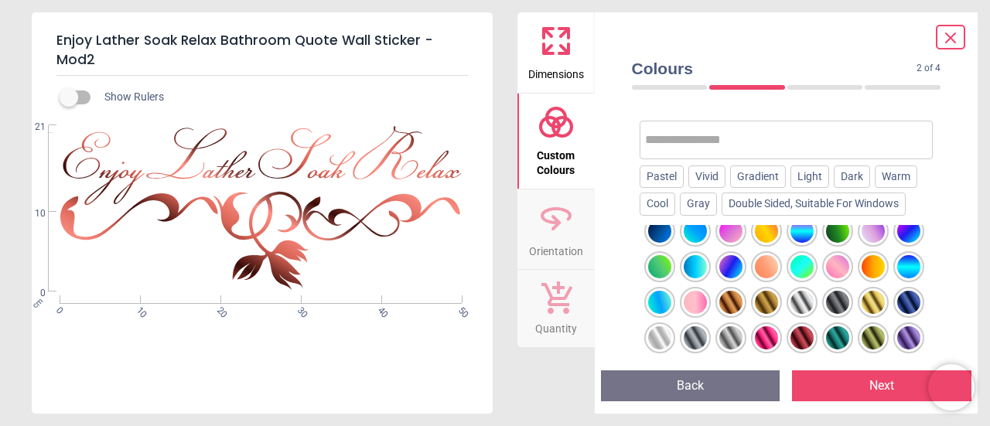
click at [874, 296] on div at bounding box center [873, 302] width 23 height 23
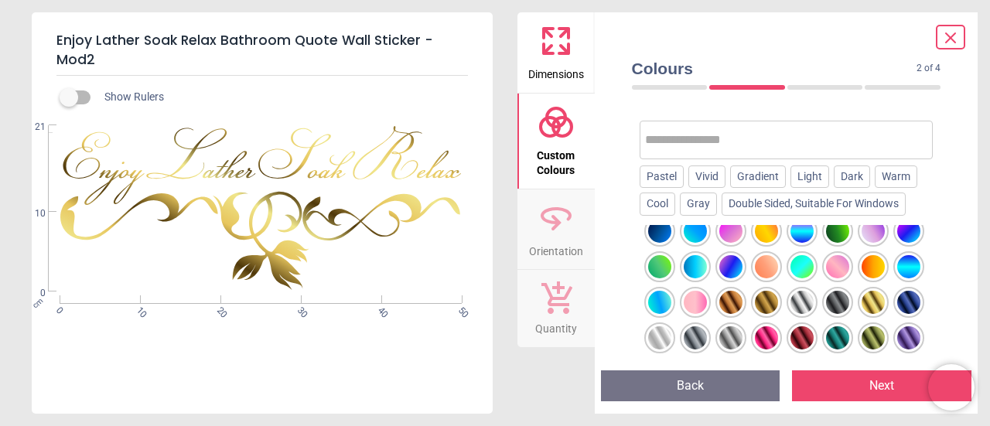
click at [766, 231] on div at bounding box center [766, 231] width 23 height 23
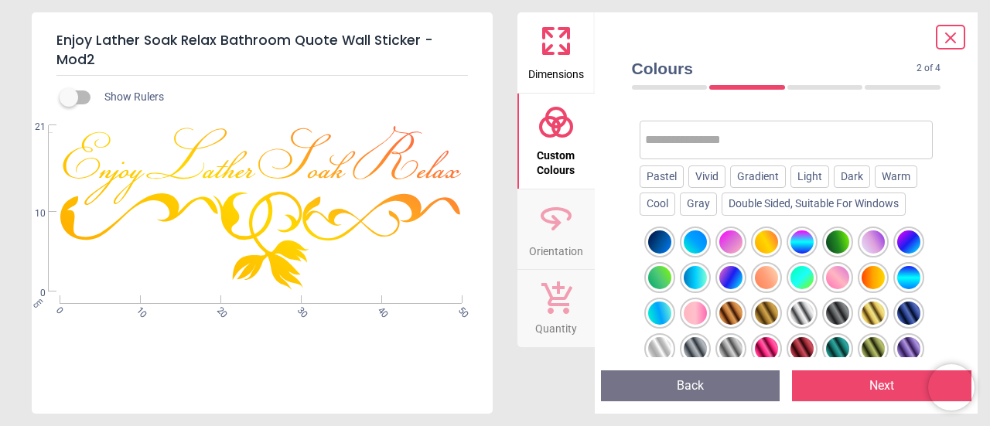
scroll to position [714, 0]
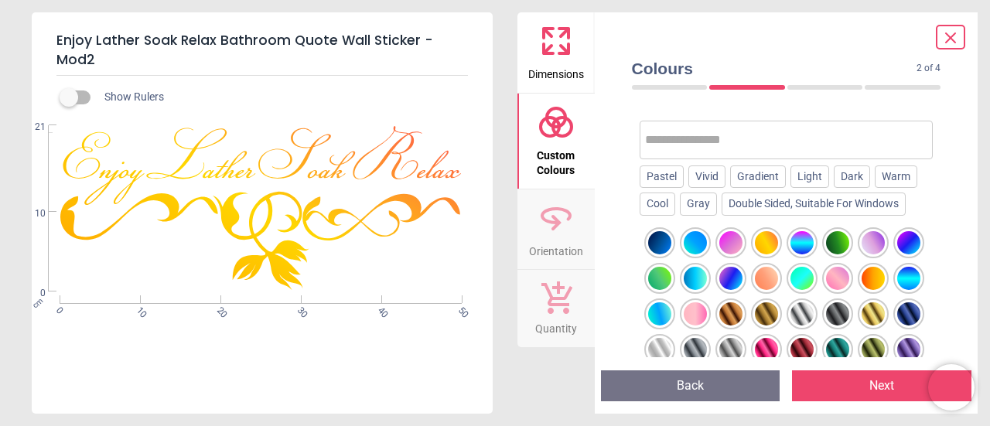
click at [768, 276] on div at bounding box center [766, 278] width 23 height 23
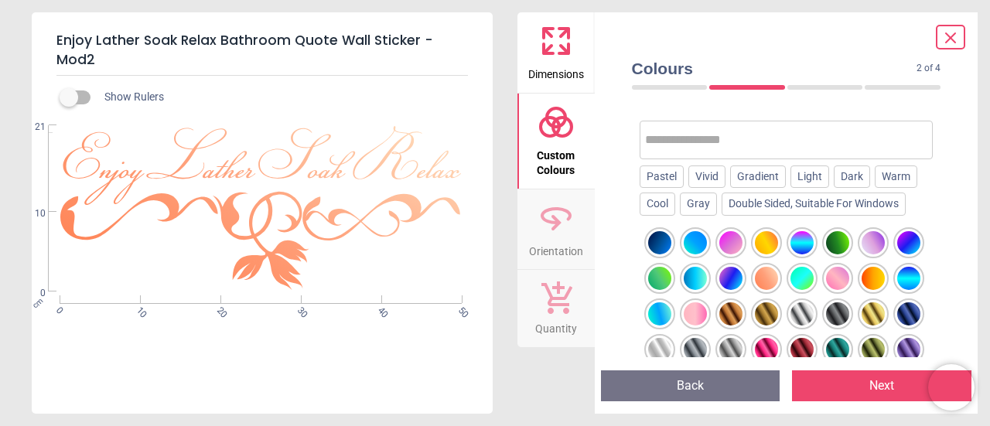
click at [768, 276] on div at bounding box center [766, 278] width 23 height 23
click at [801, 248] on div at bounding box center [802, 242] width 23 height 23
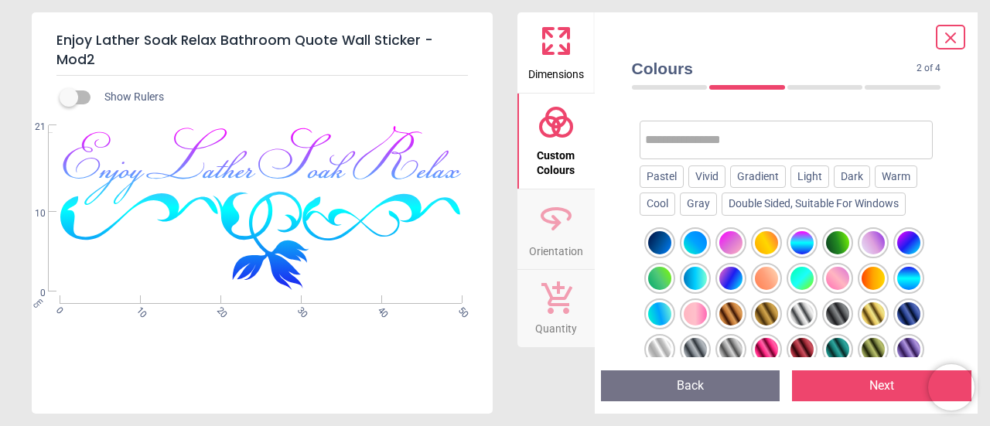
click at [764, 245] on div at bounding box center [766, 242] width 23 height 23
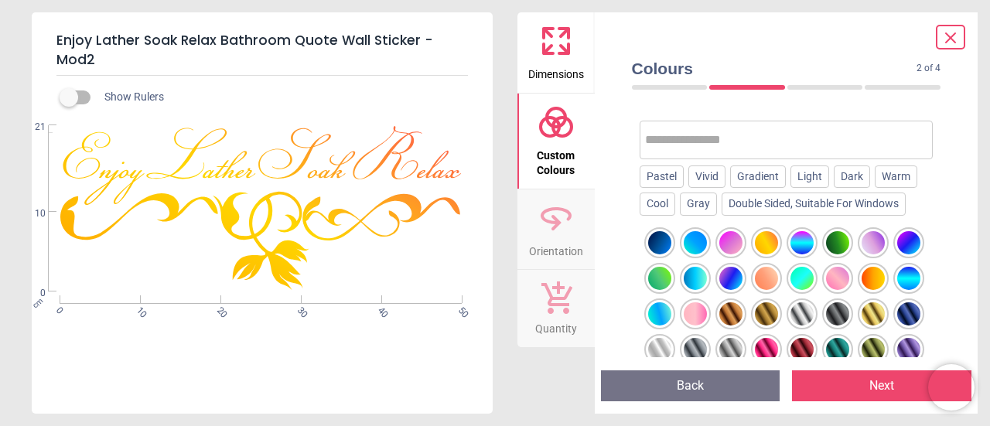
click at [764, 245] on div at bounding box center [766, 242] width 23 height 23
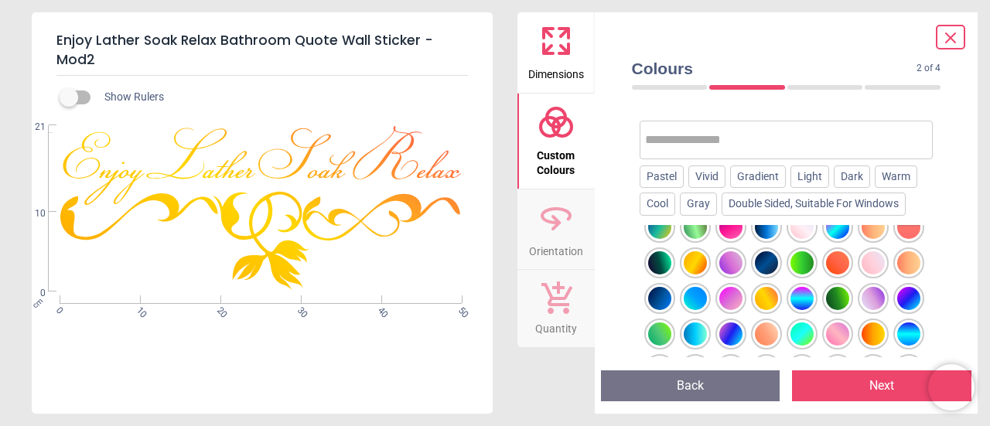
scroll to position [648, 0]
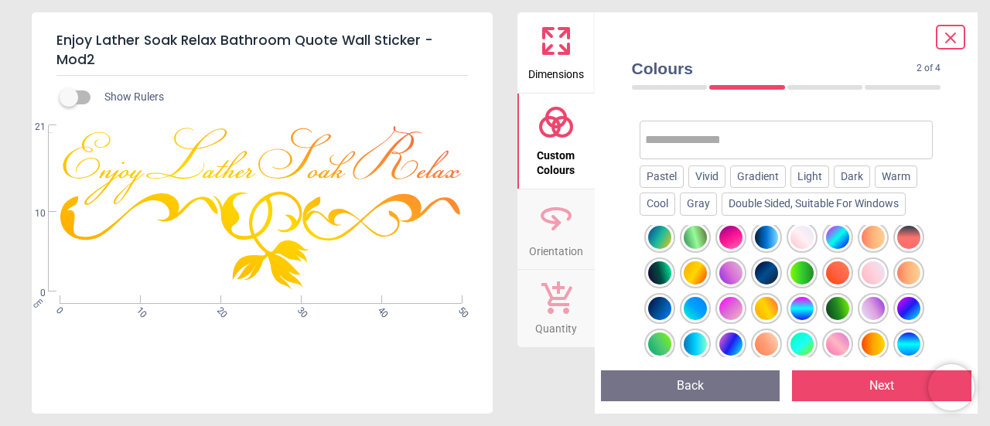
click at [693, 269] on div at bounding box center [695, 273] width 23 height 23
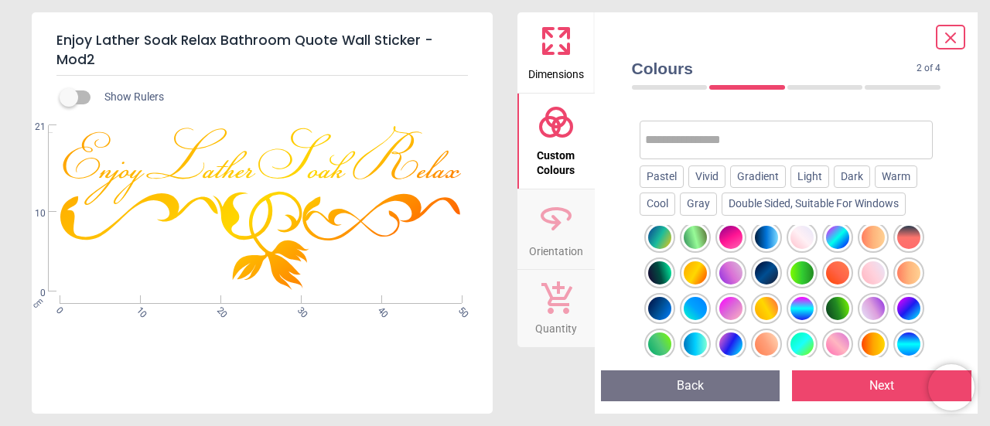
click at [693, 269] on div at bounding box center [695, 273] width 23 height 23
click at [908, 268] on div at bounding box center [909, 273] width 23 height 23
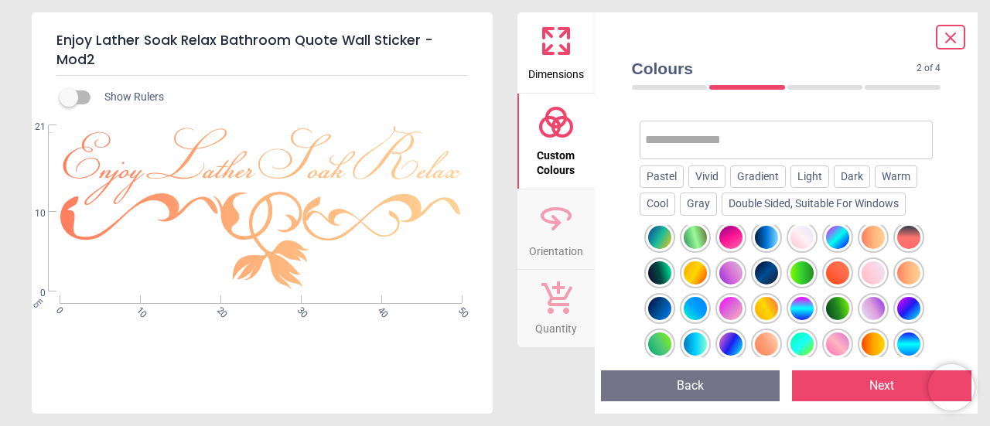
click at [877, 241] on div at bounding box center [873, 237] width 23 height 23
click at [693, 269] on div at bounding box center [695, 273] width 23 height 23
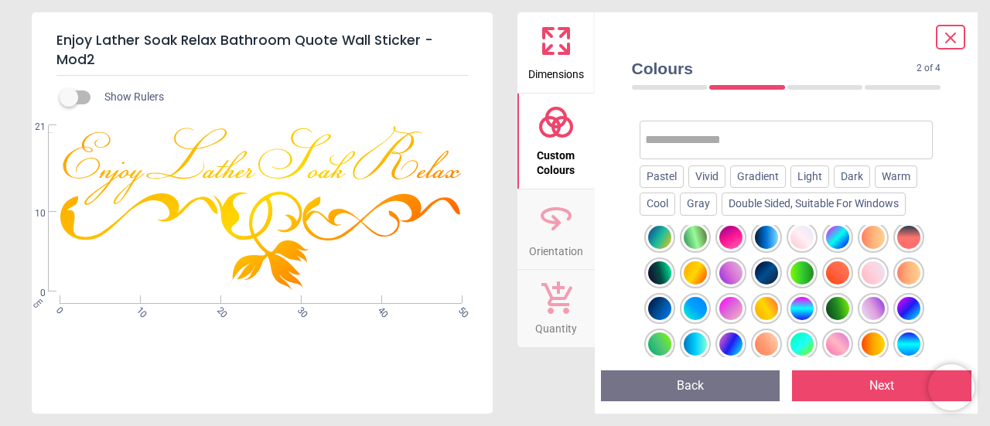
click at [769, 309] on div at bounding box center [766, 308] width 23 height 23
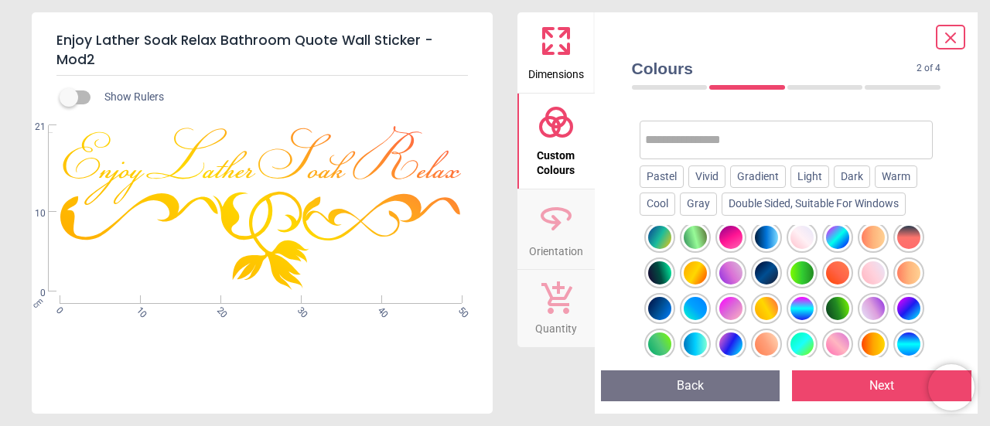
click at [697, 275] on div at bounding box center [695, 273] width 23 height 23
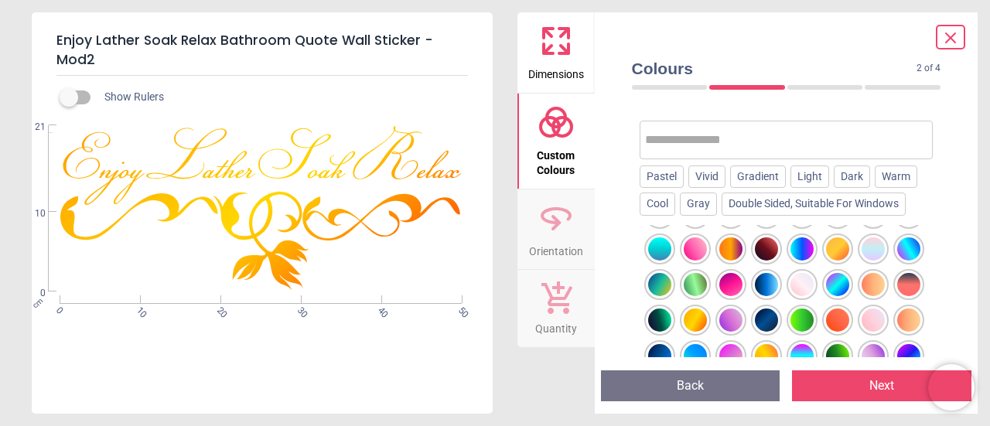
scroll to position [597, 0]
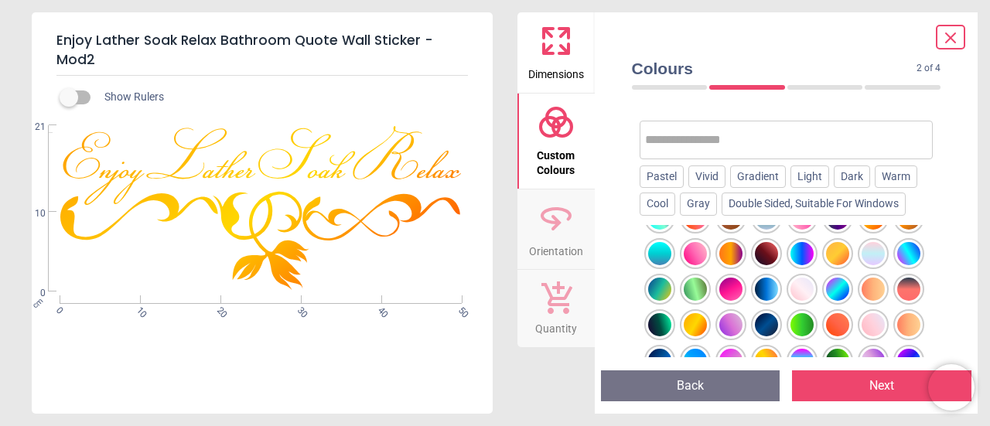
click at [732, 249] on div at bounding box center [731, 253] width 23 height 23
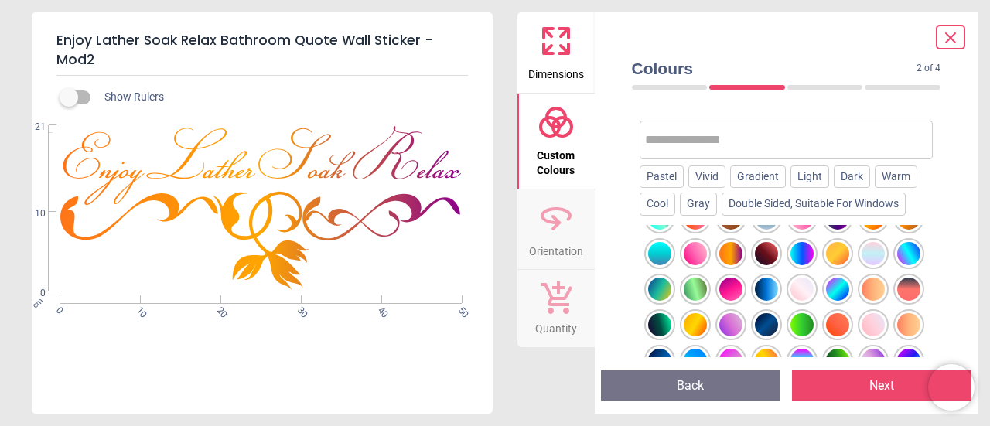
click at [837, 253] on div at bounding box center [837, 253] width 23 height 23
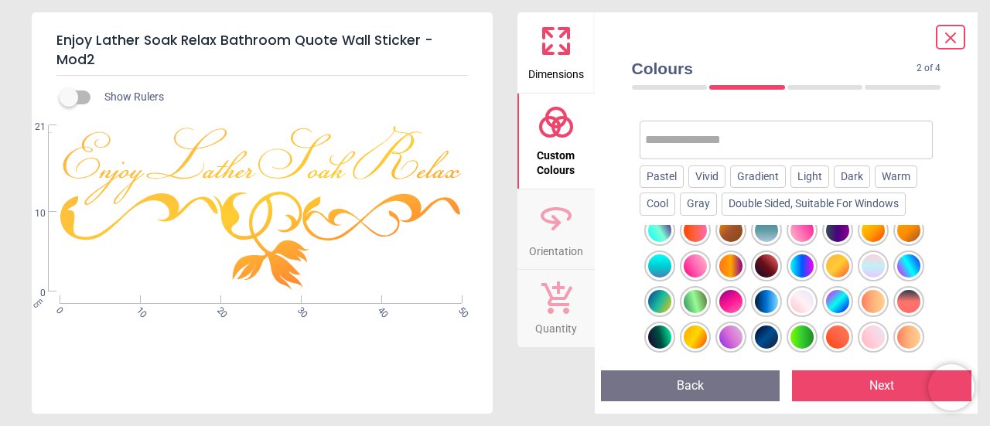
scroll to position [585, 0]
click at [693, 333] on div at bounding box center [695, 336] width 23 height 23
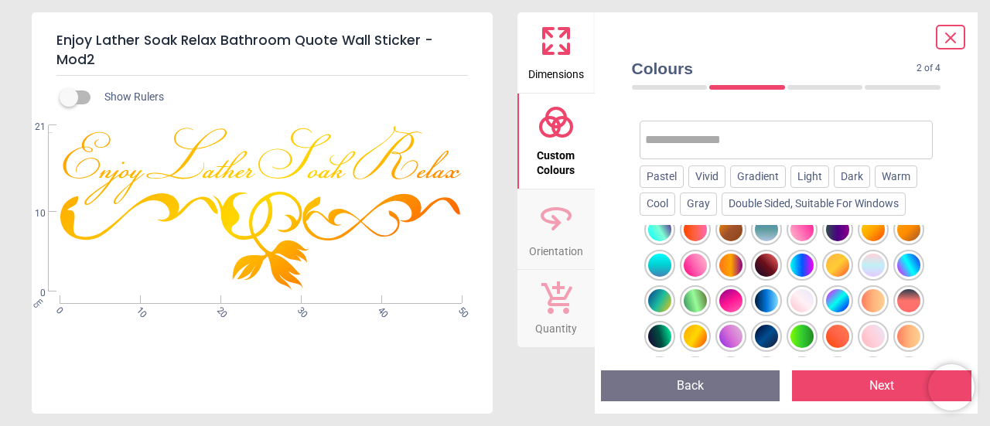
click at [835, 265] on div at bounding box center [837, 265] width 23 height 23
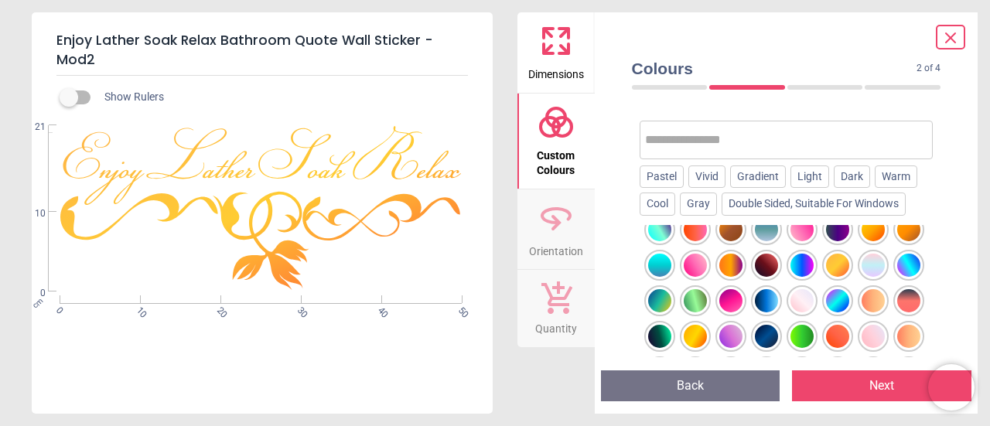
click at [697, 329] on div at bounding box center [695, 336] width 23 height 23
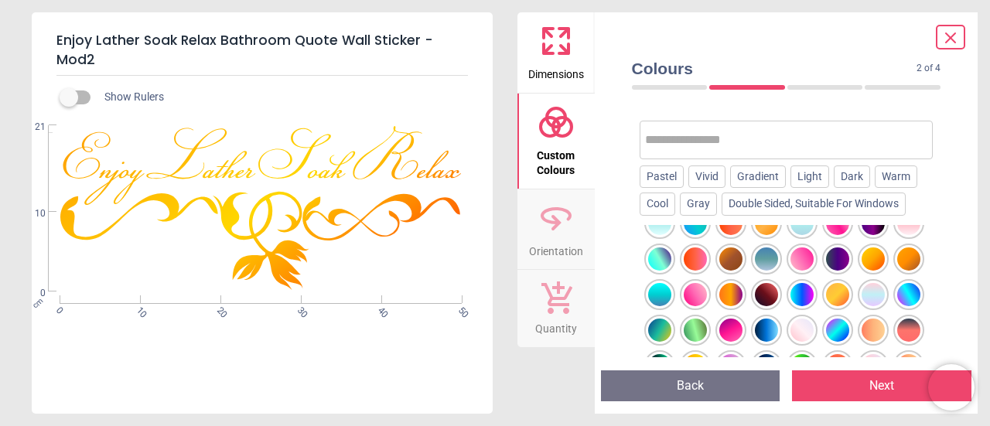
scroll to position [549, 0]
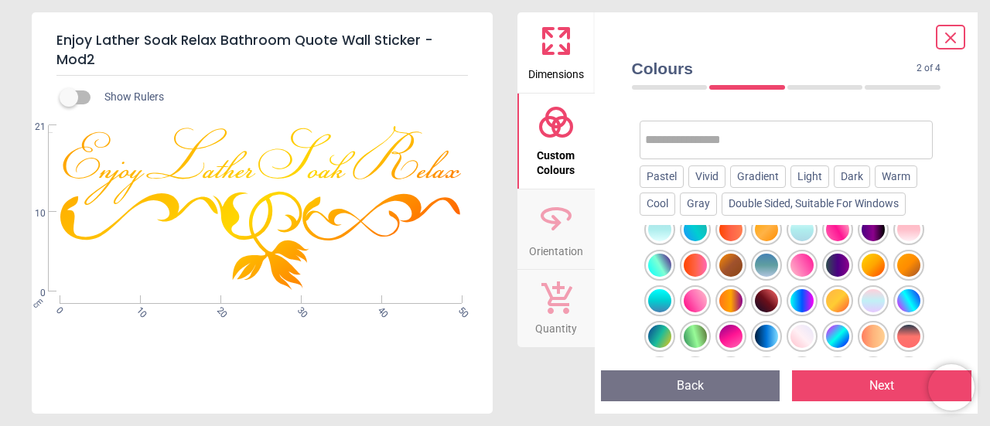
click at [874, 262] on div at bounding box center [873, 265] width 23 height 23
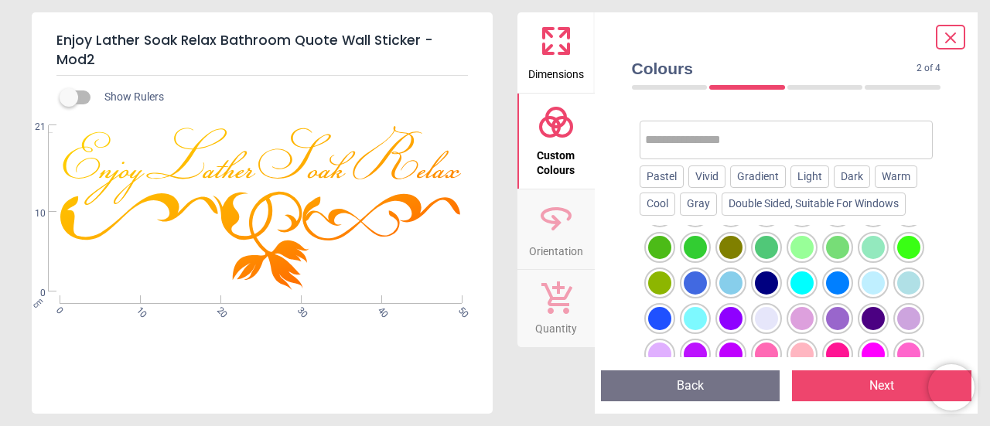
scroll to position [282, 0]
